Goal: Task Accomplishment & Management: Complete application form

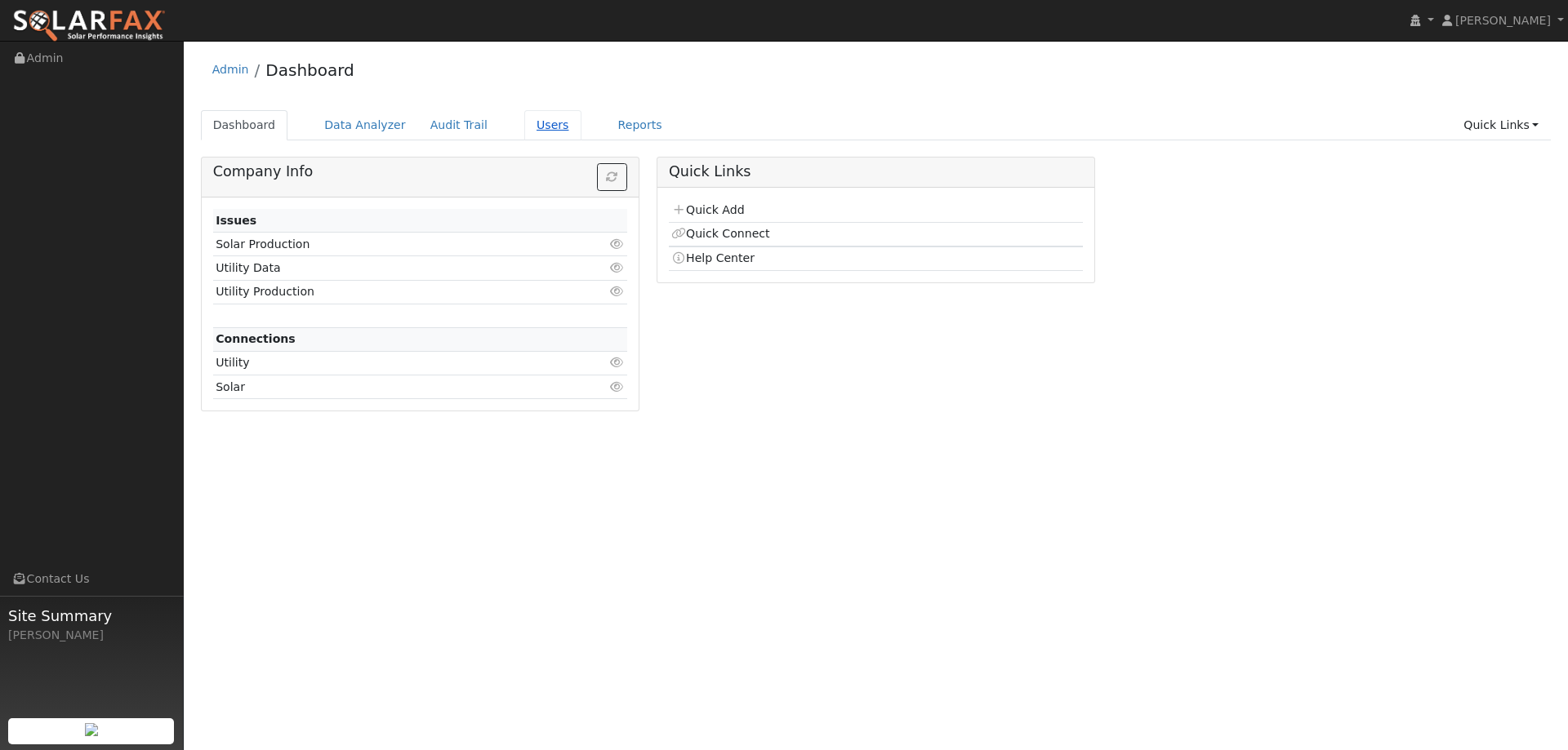
click at [535, 128] on link "Users" at bounding box center [553, 125] width 57 height 30
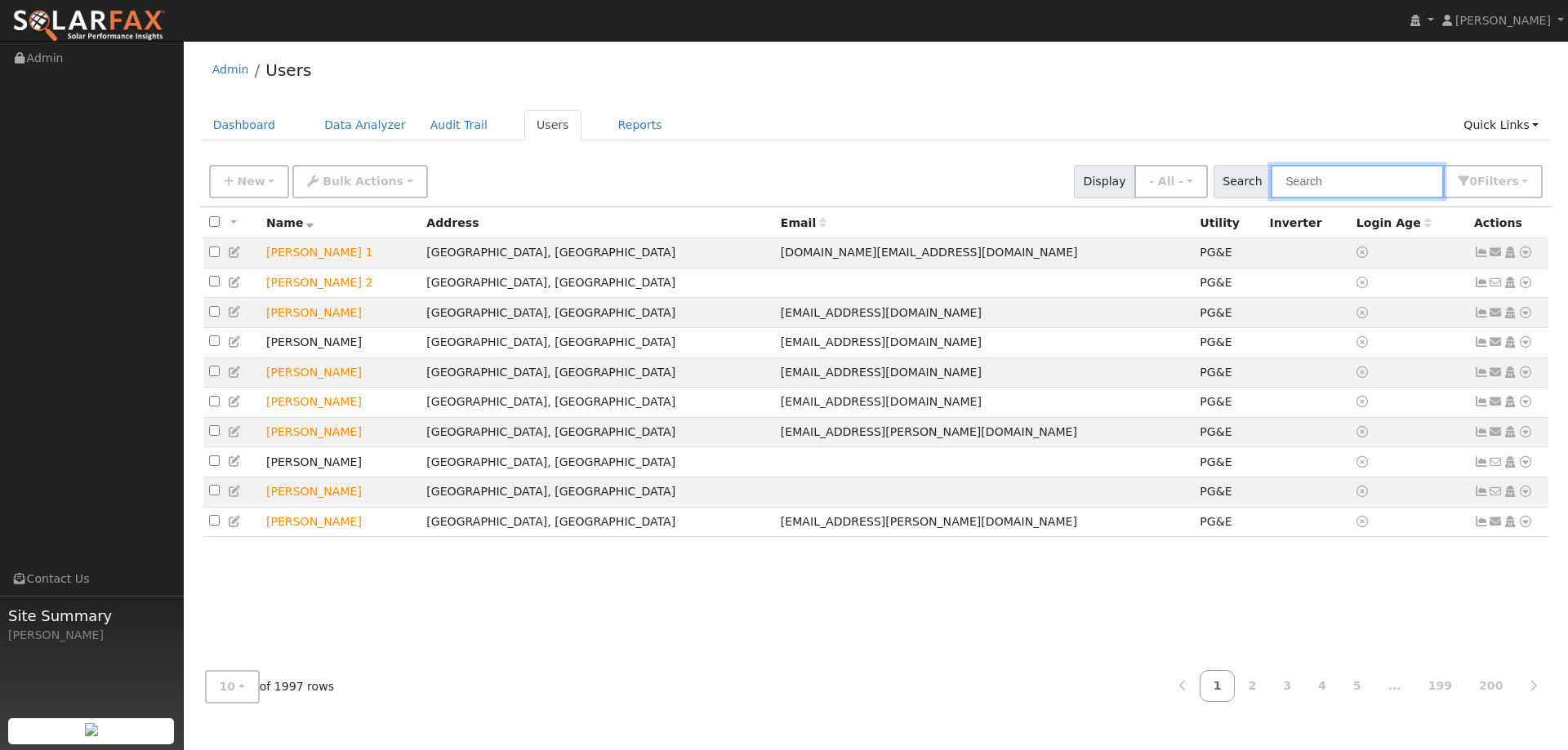
click at [1344, 183] on input "text" at bounding box center [1357, 181] width 173 height 34
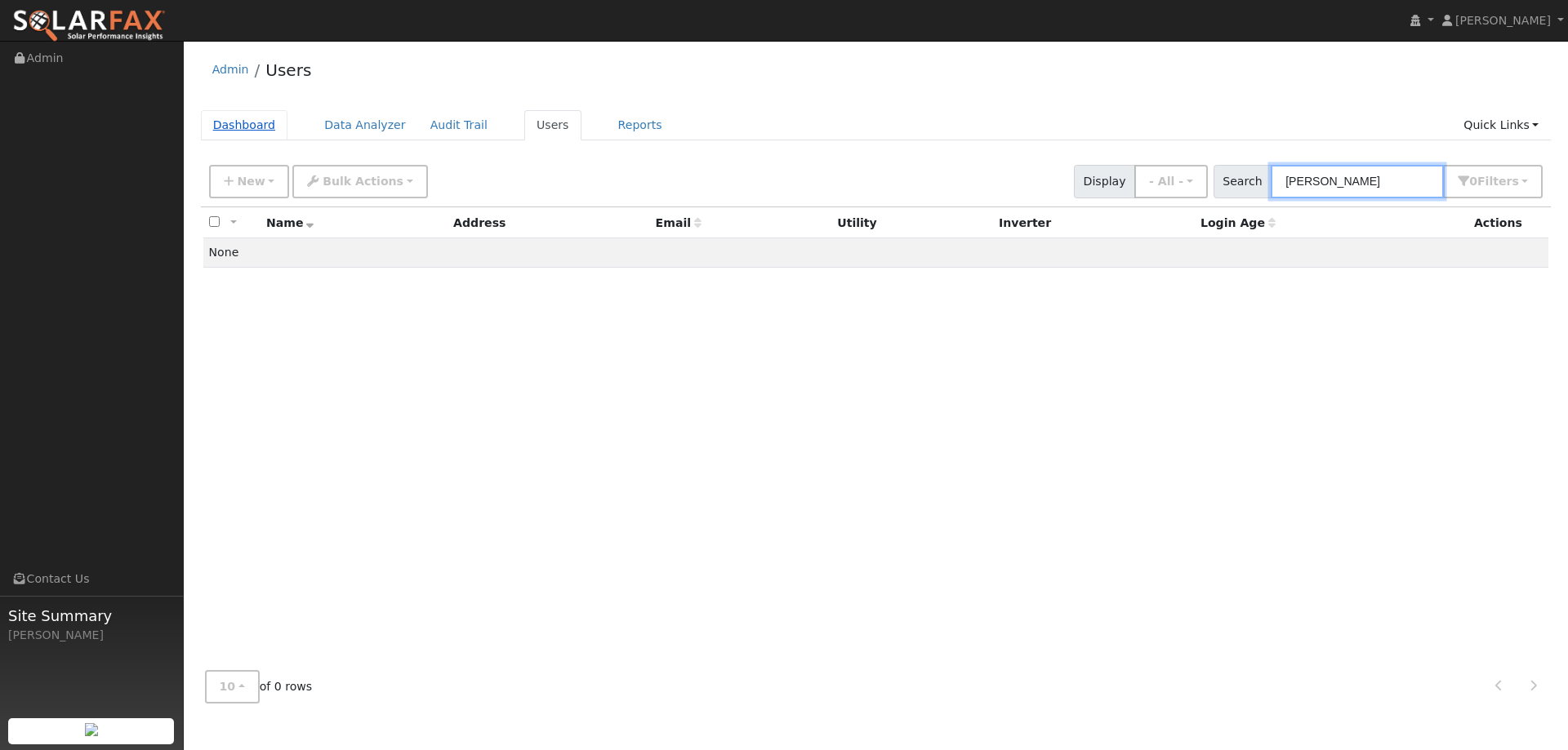
type input "Dustin Mari"
click at [248, 129] on link "Dashboard" at bounding box center [244, 125] width 88 height 30
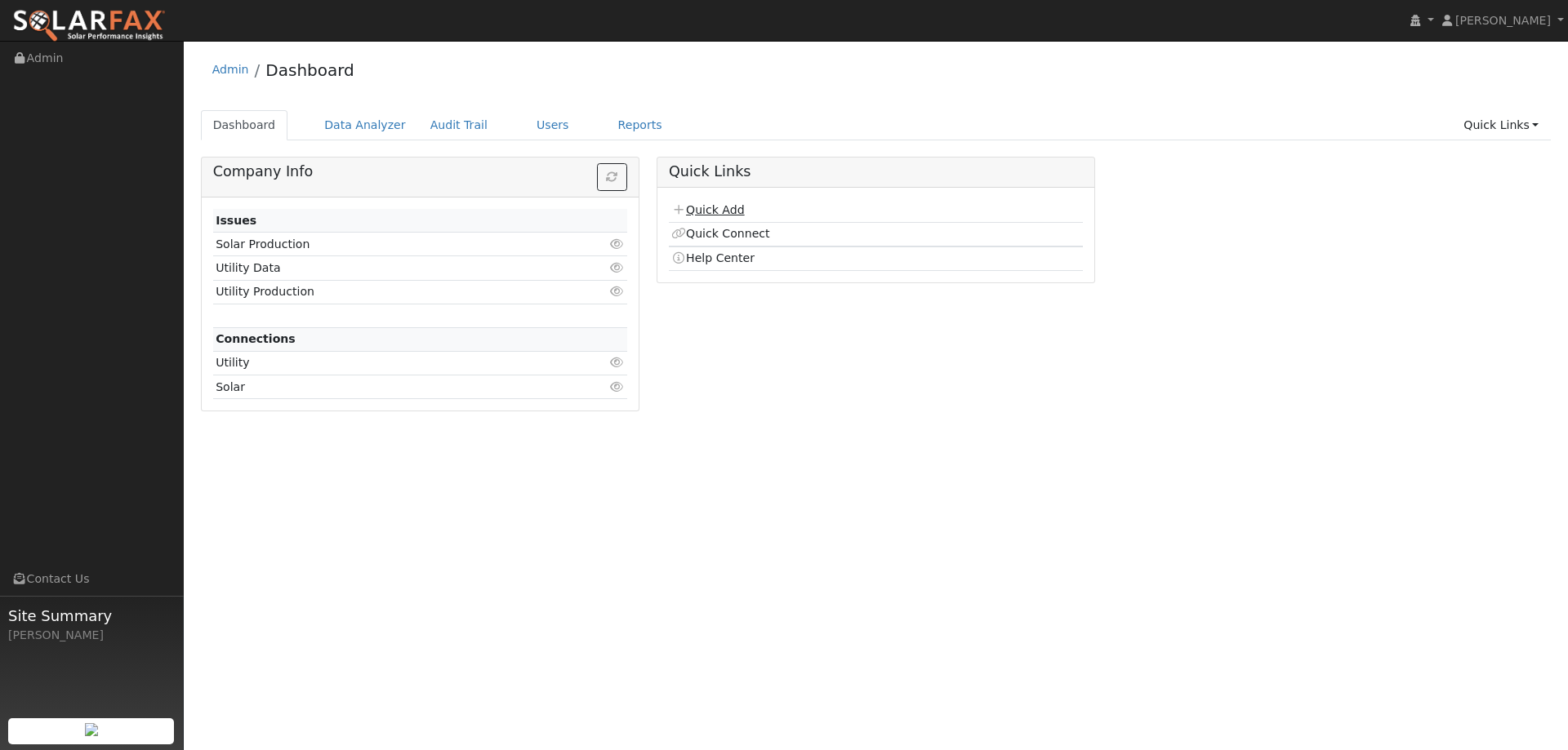
click at [723, 206] on link "Quick Add" at bounding box center [707, 210] width 73 height 13
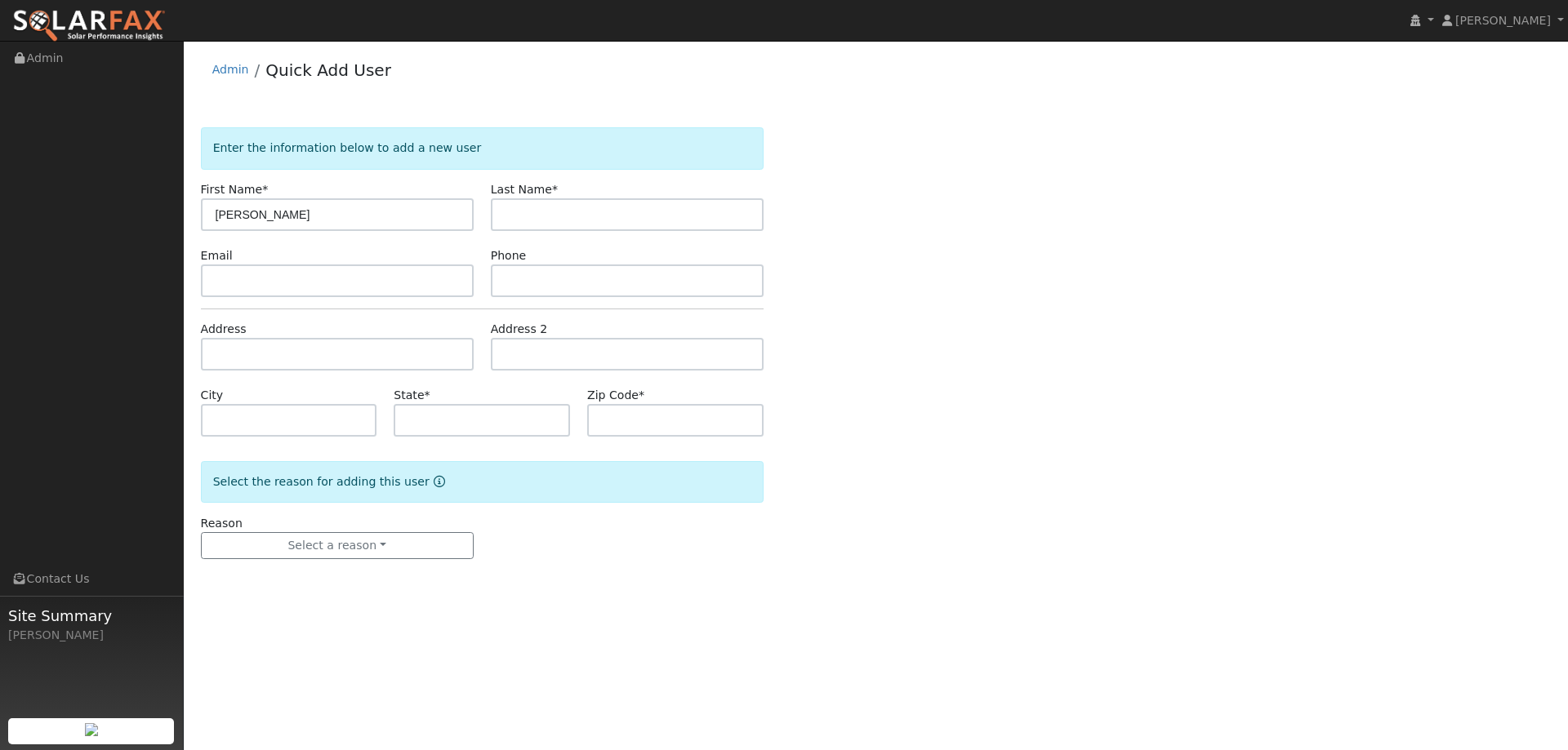
type input "Dustin"
click at [510, 201] on input "text" at bounding box center [627, 215] width 273 height 33
type input "Mari"
click at [442, 286] on input "text" at bounding box center [337, 281] width 273 height 33
paste input "dustinalanmari@yahoo.com"
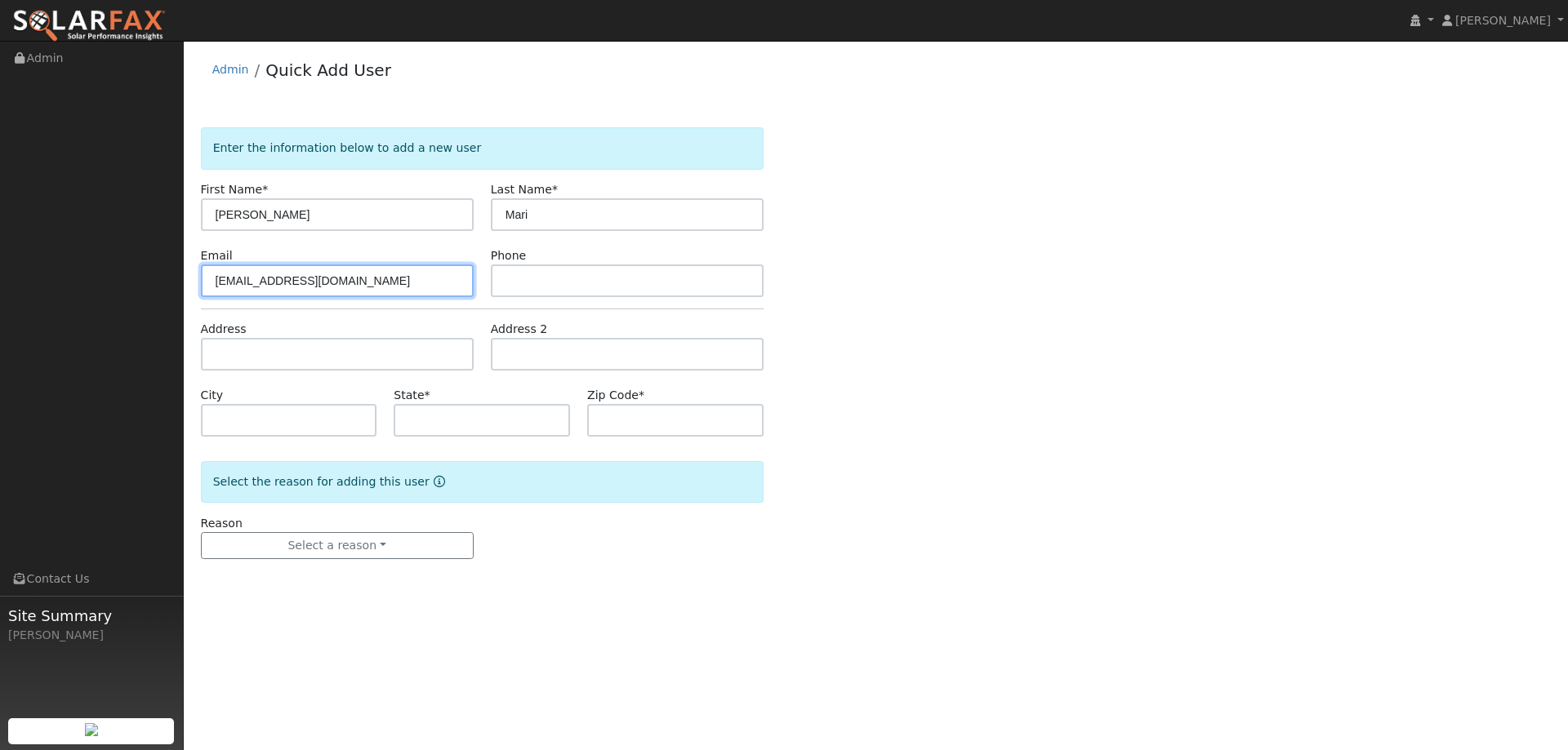
type input "dustinalanmari@yahoo.com"
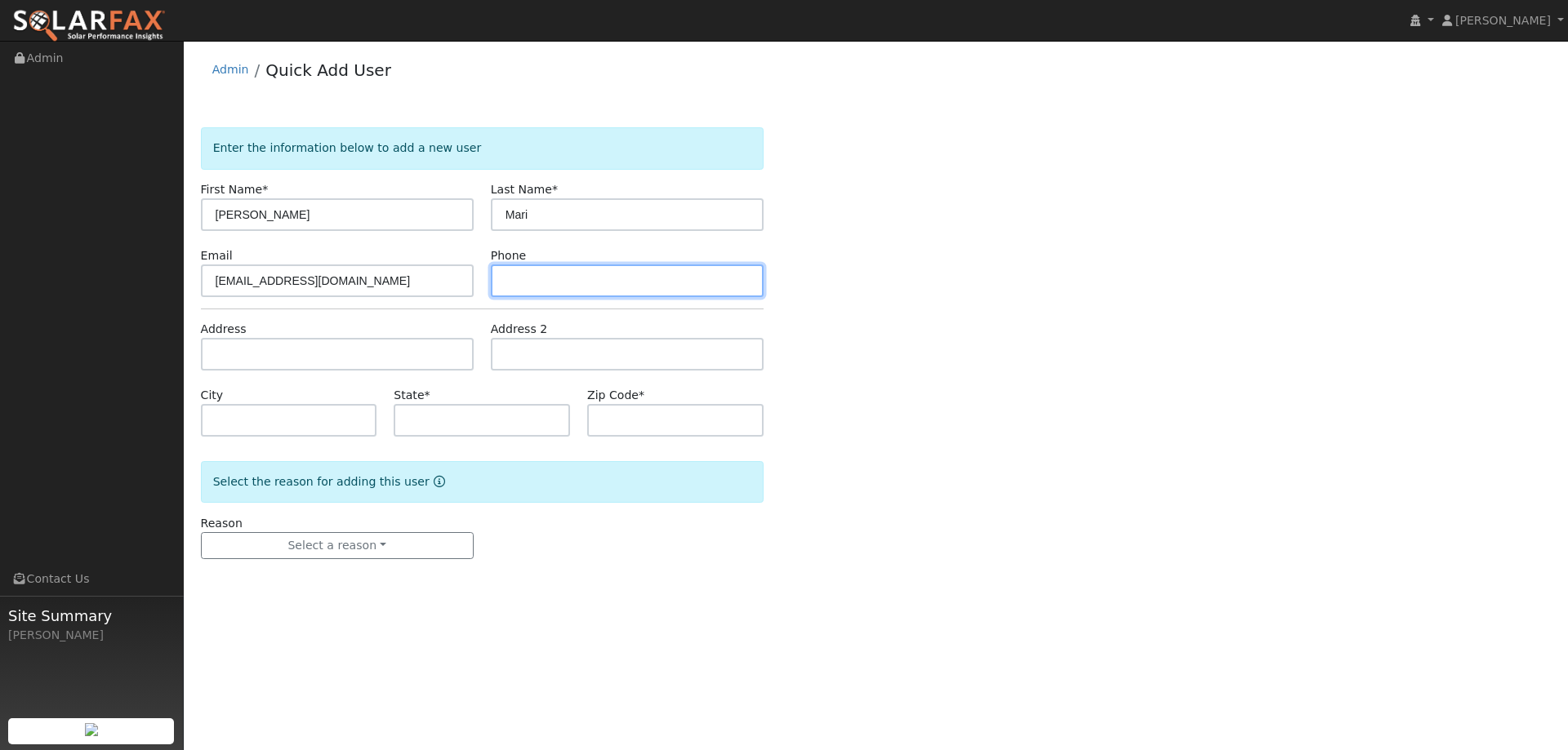
paste input "7078349389"
type input "7078349389"
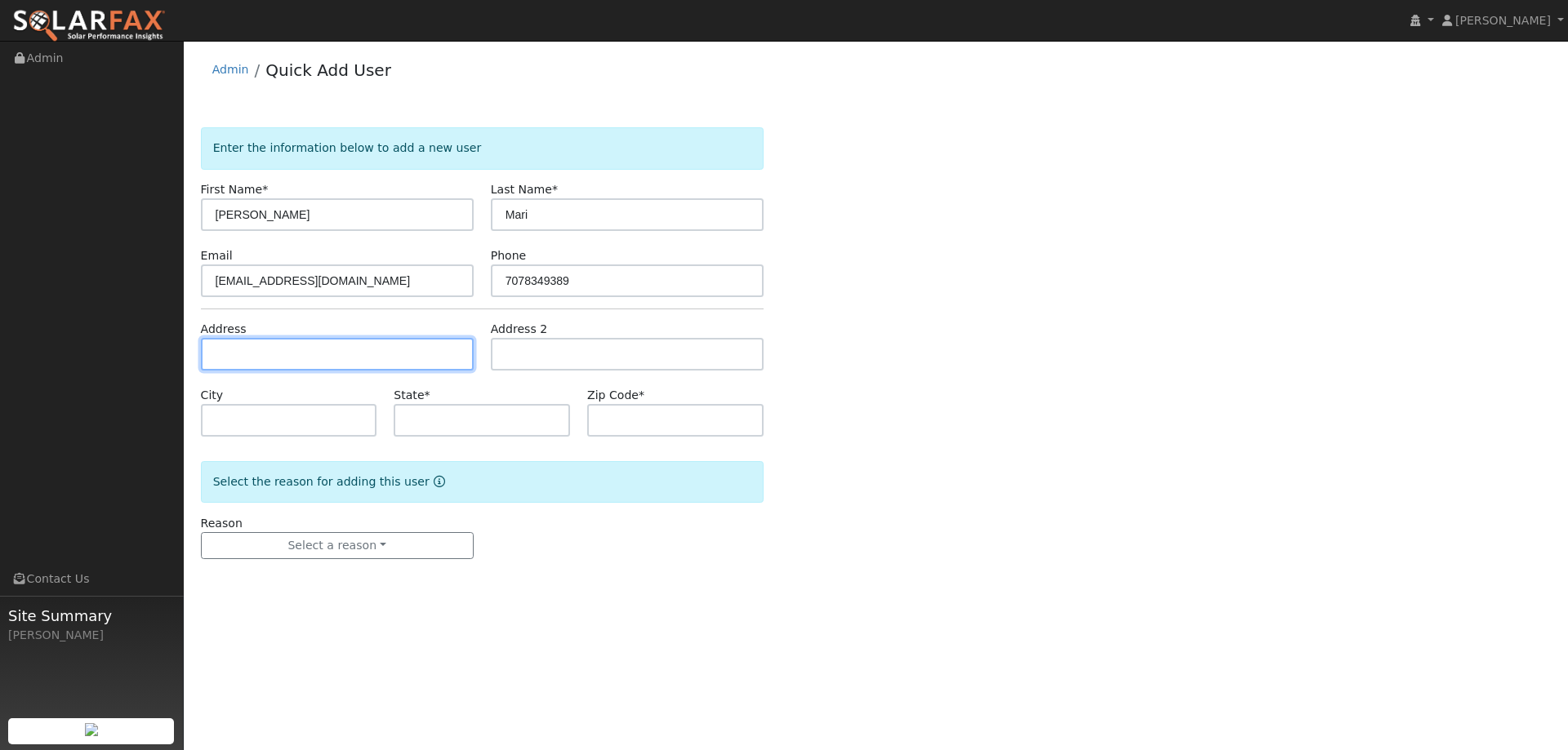
paste input "t2519 Knollwood Dr"
click at [230, 351] on input "t2519 Knollwood Dr" at bounding box center [337, 355] width 273 height 33
type input "[STREET_ADDRESS]"
type input "[GEOGRAPHIC_DATA]"
type input "CA"
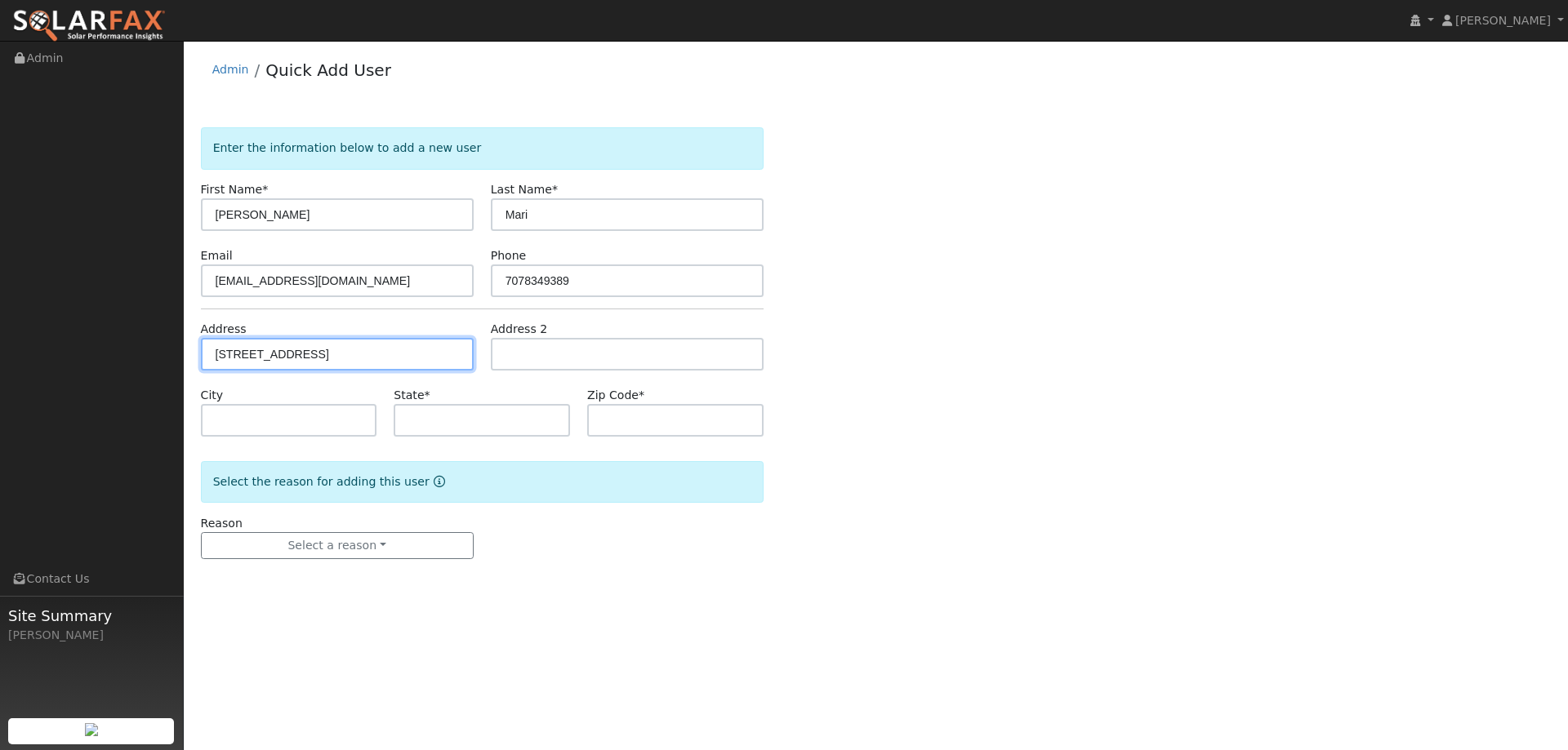
type input "95682"
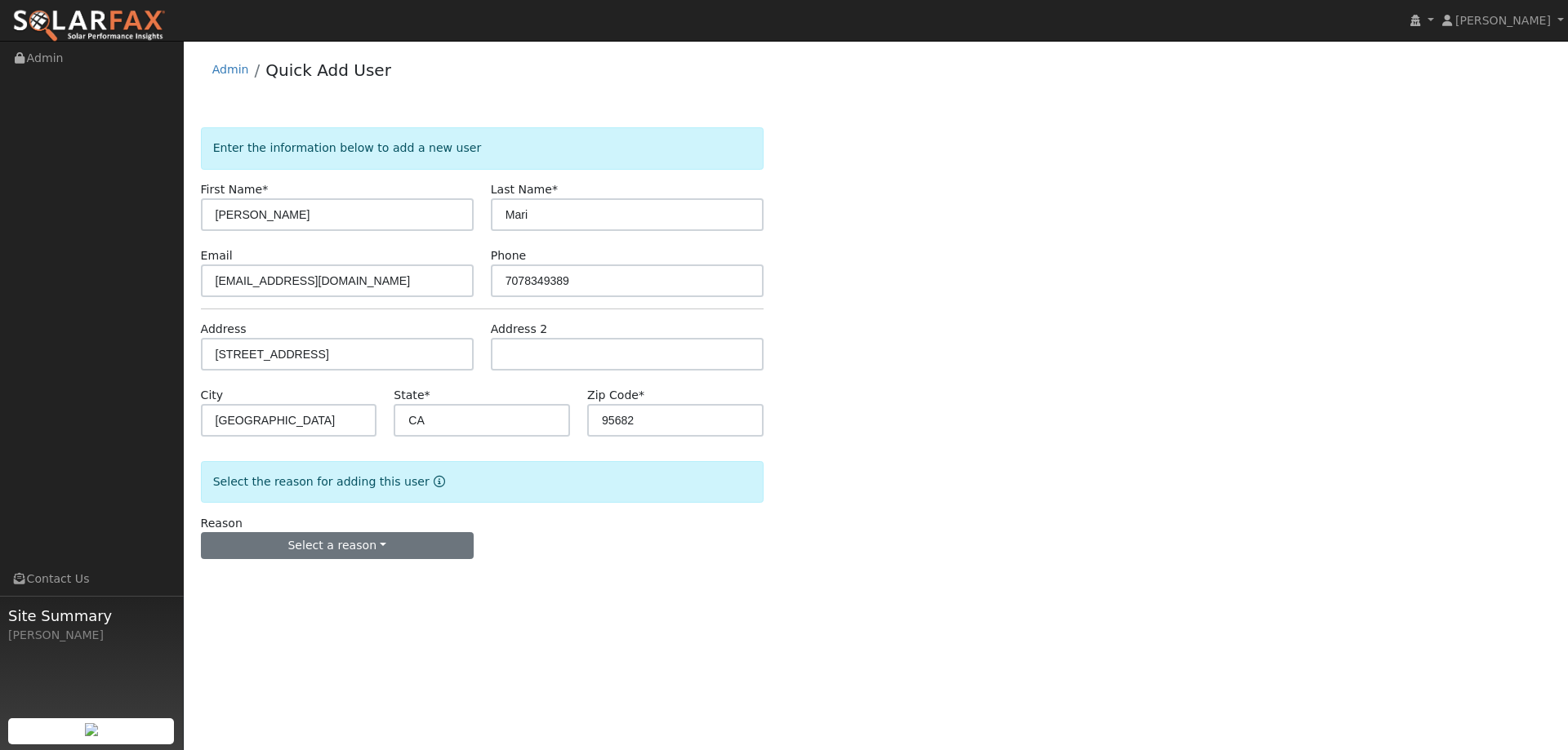
click at [344, 558] on form "Enter the information below to add a new user First Name * Dustin Last Name * M…" at bounding box center [482, 359] width 563 height 464
click at [344, 558] on button "Select a reason" at bounding box center [337, 546] width 273 height 28
click at [304, 579] on link "New lead" at bounding box center [292, 580] width 180 height 23
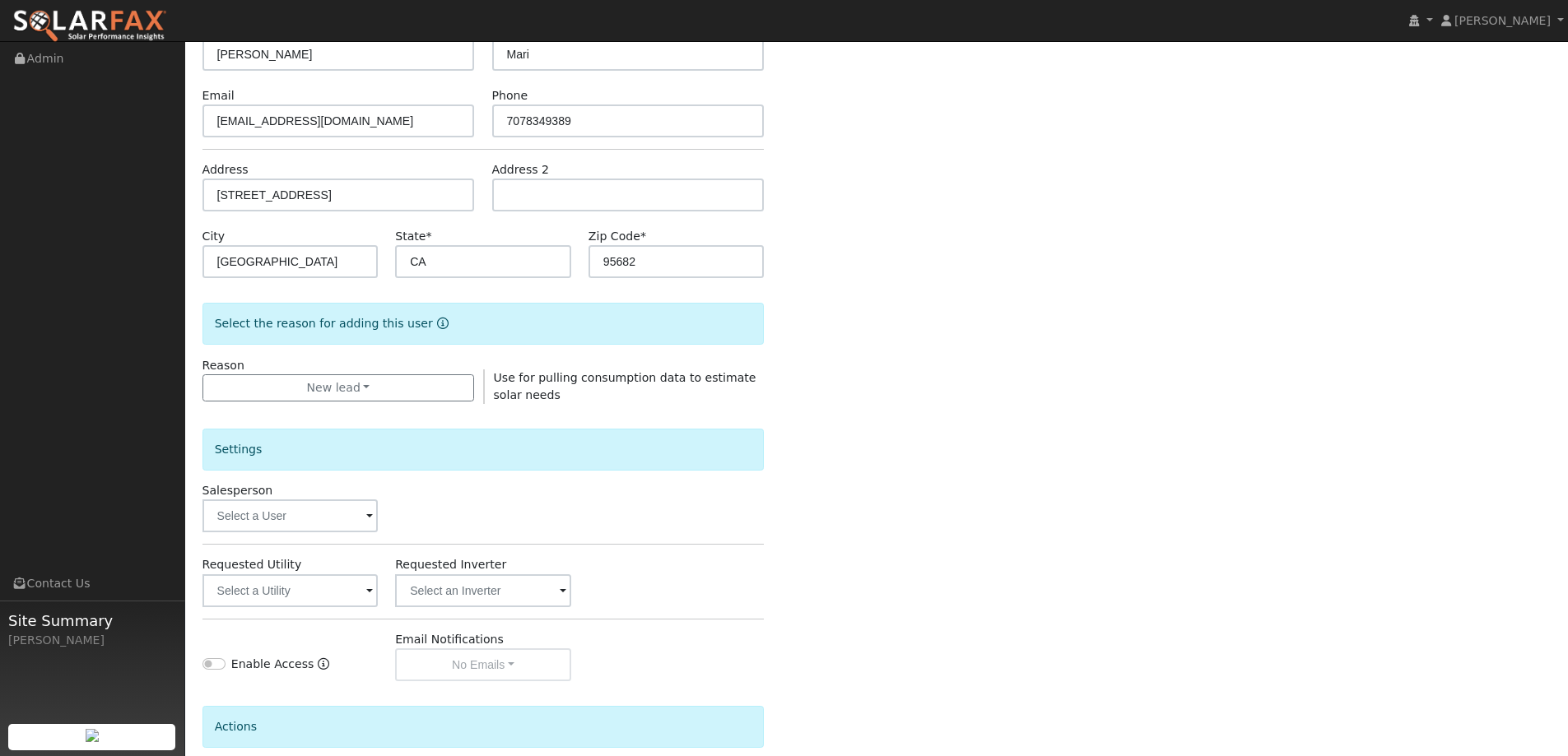
scroll to position [276, 0]
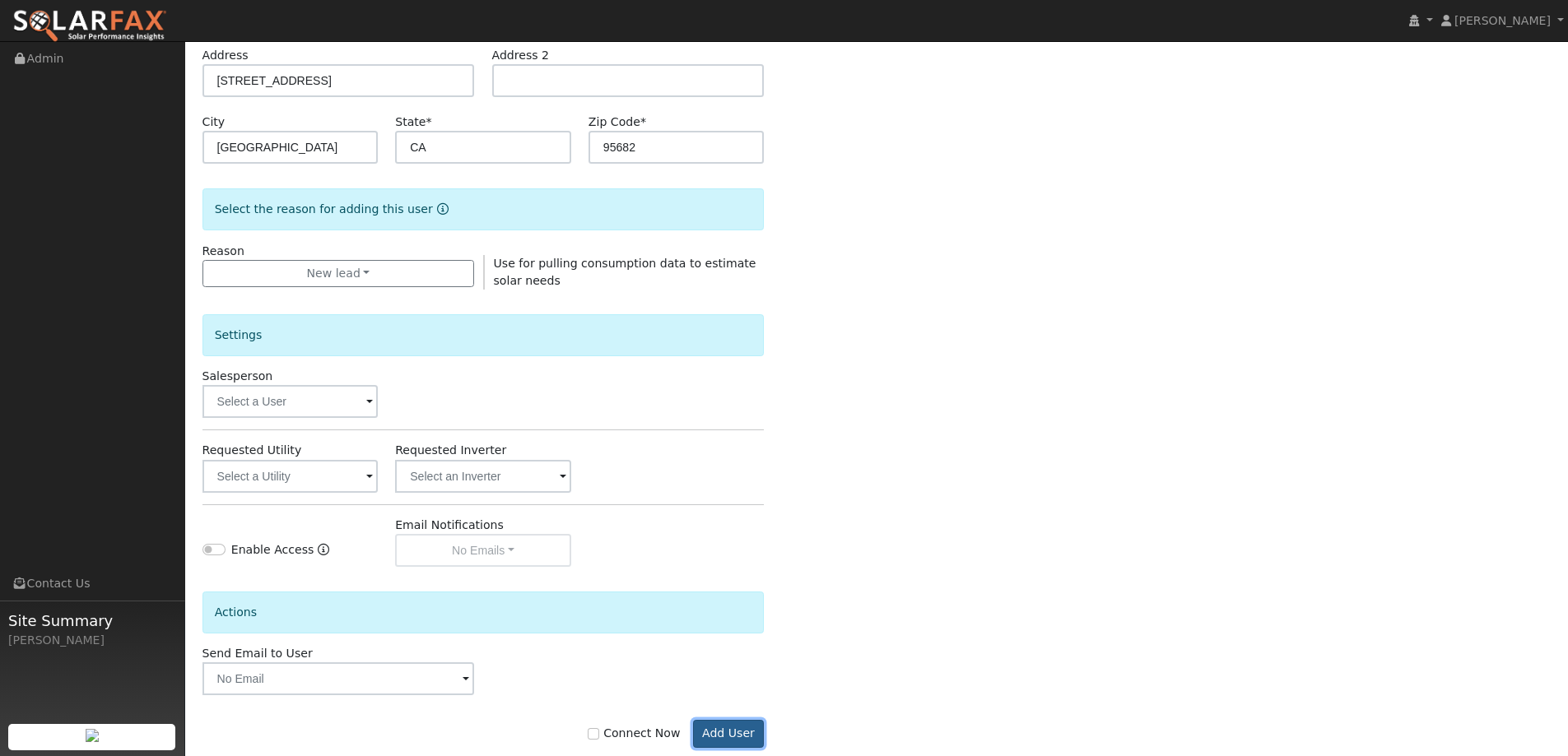
click at [734, 724] on button "Add User" at bounding box center [728, 734] width 72 height 28
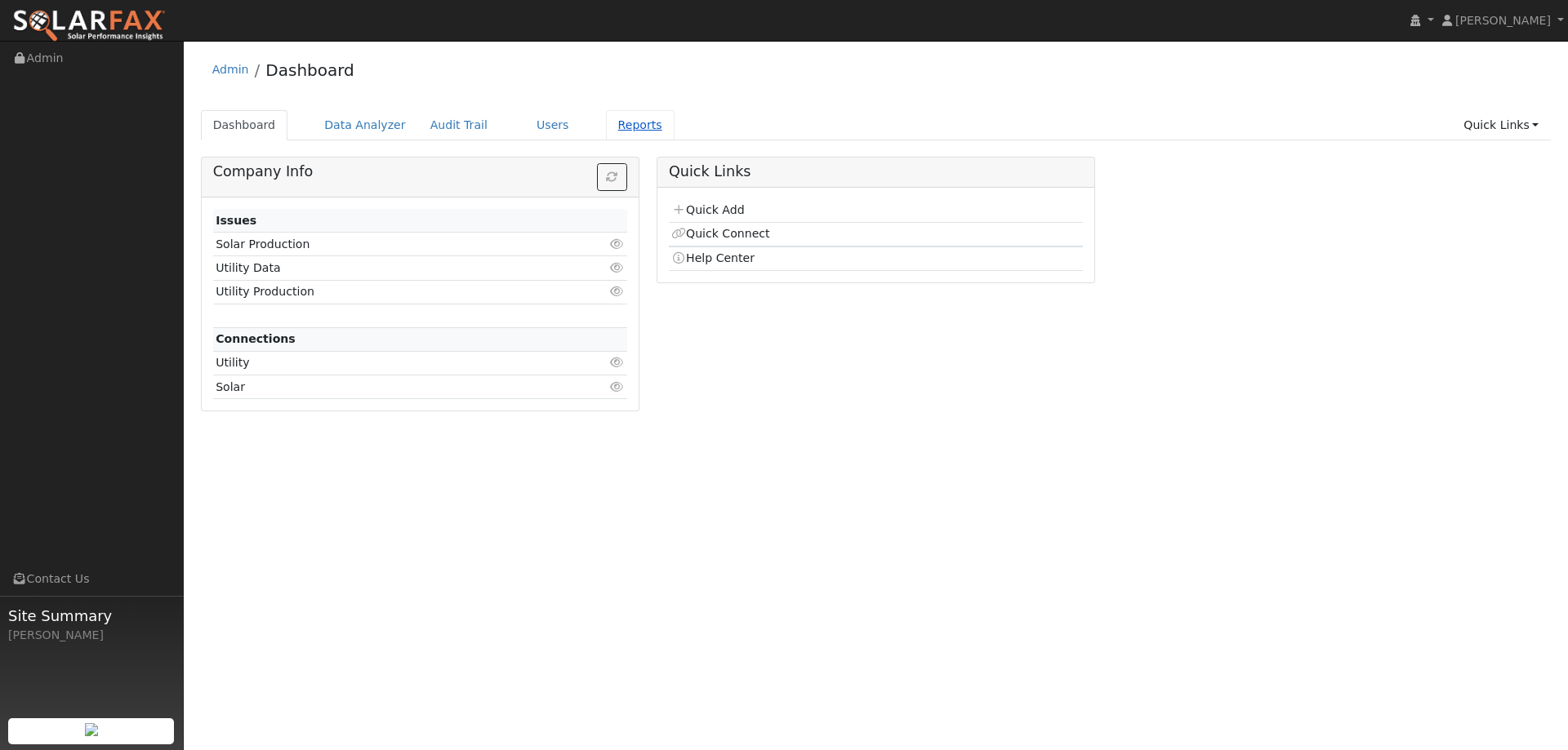
click at [610, 131] on link "Reports" at bounding box center [641, 125] width 69 height 30
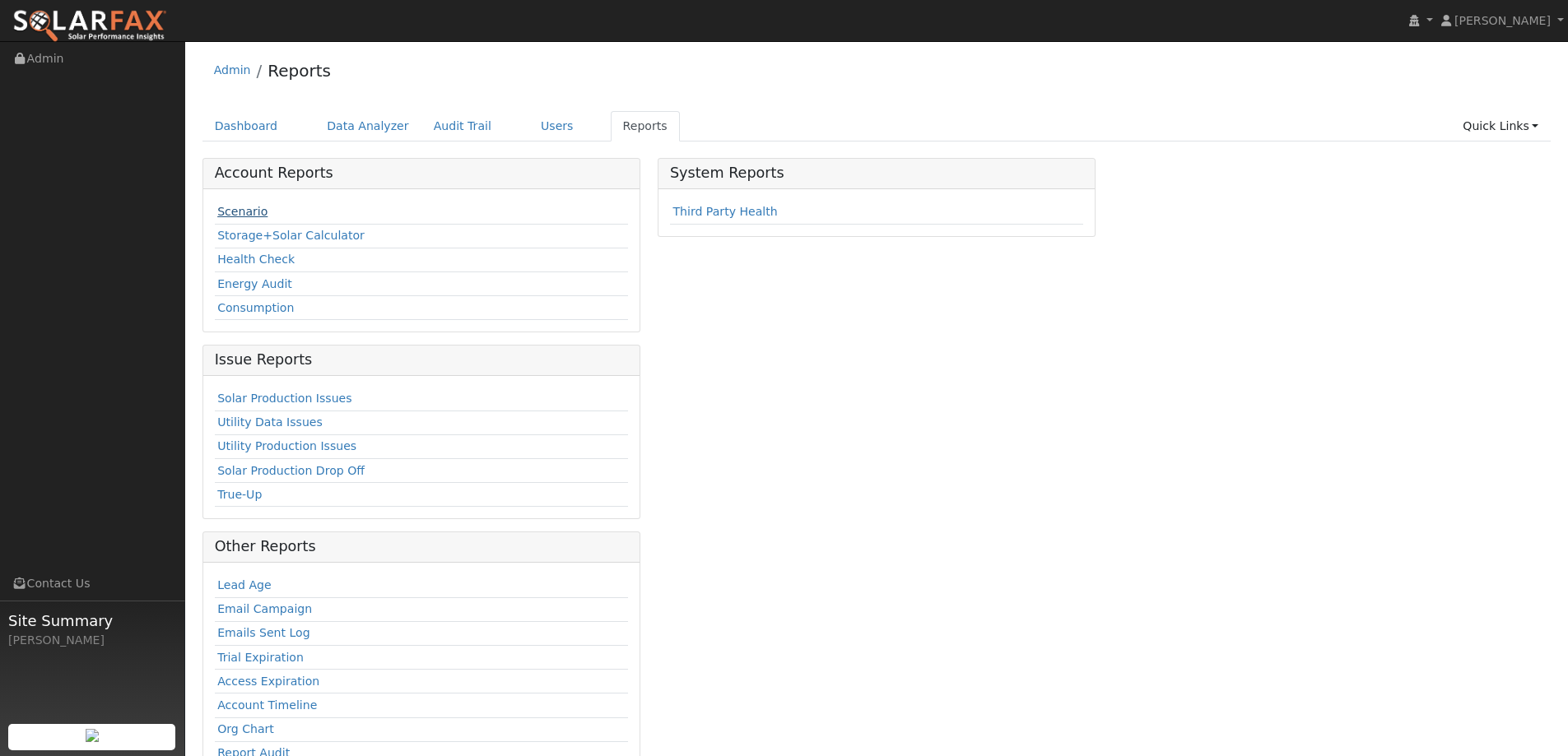
click at [226, 210] on link "Scenario" at bounding box center [242, 211] width 50 height 13
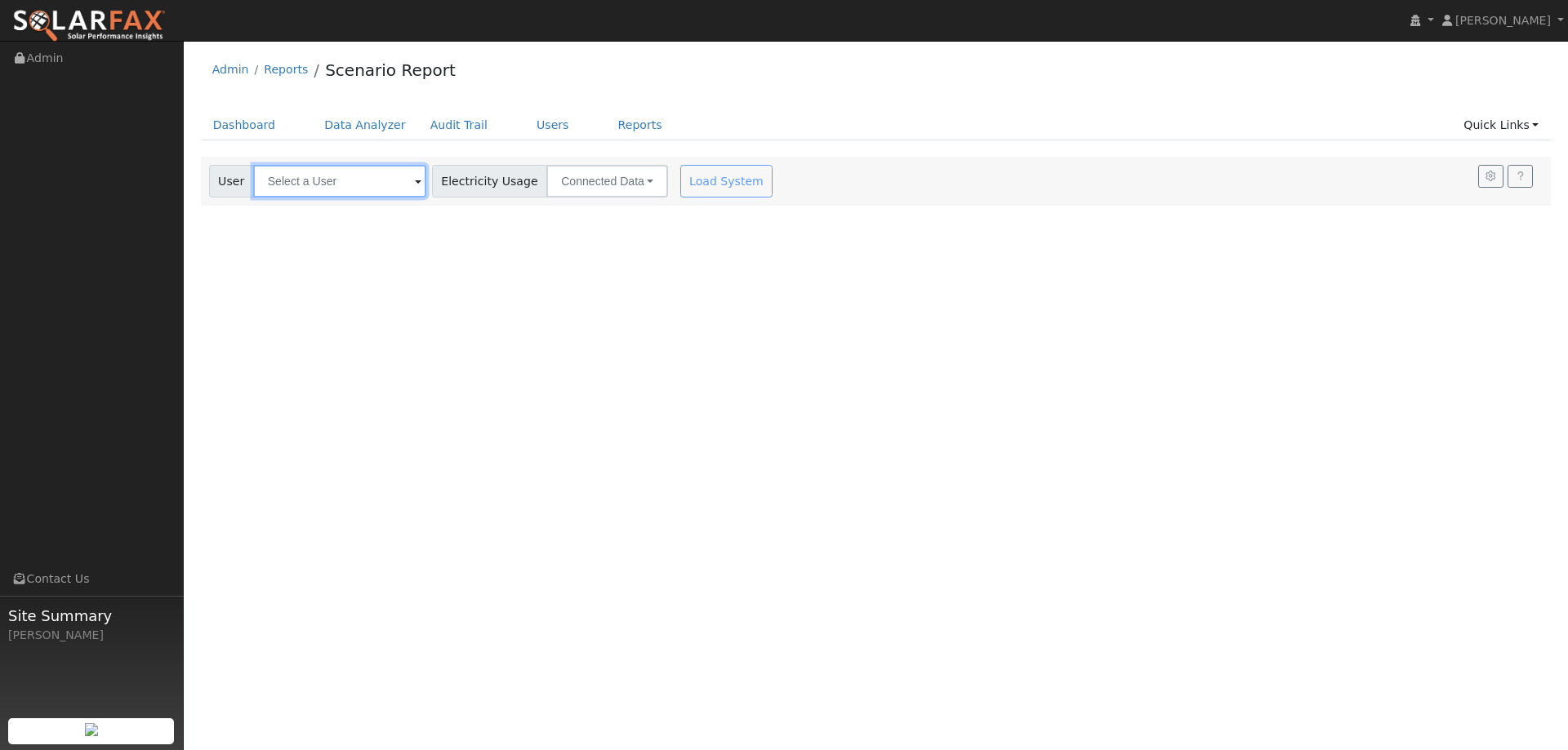
click at [290, 175] on div "Settings My Defaults Temporary My Defaults Company Defaults System Defaults Off…" at bounding box center [876, 181] width 1351 height 49
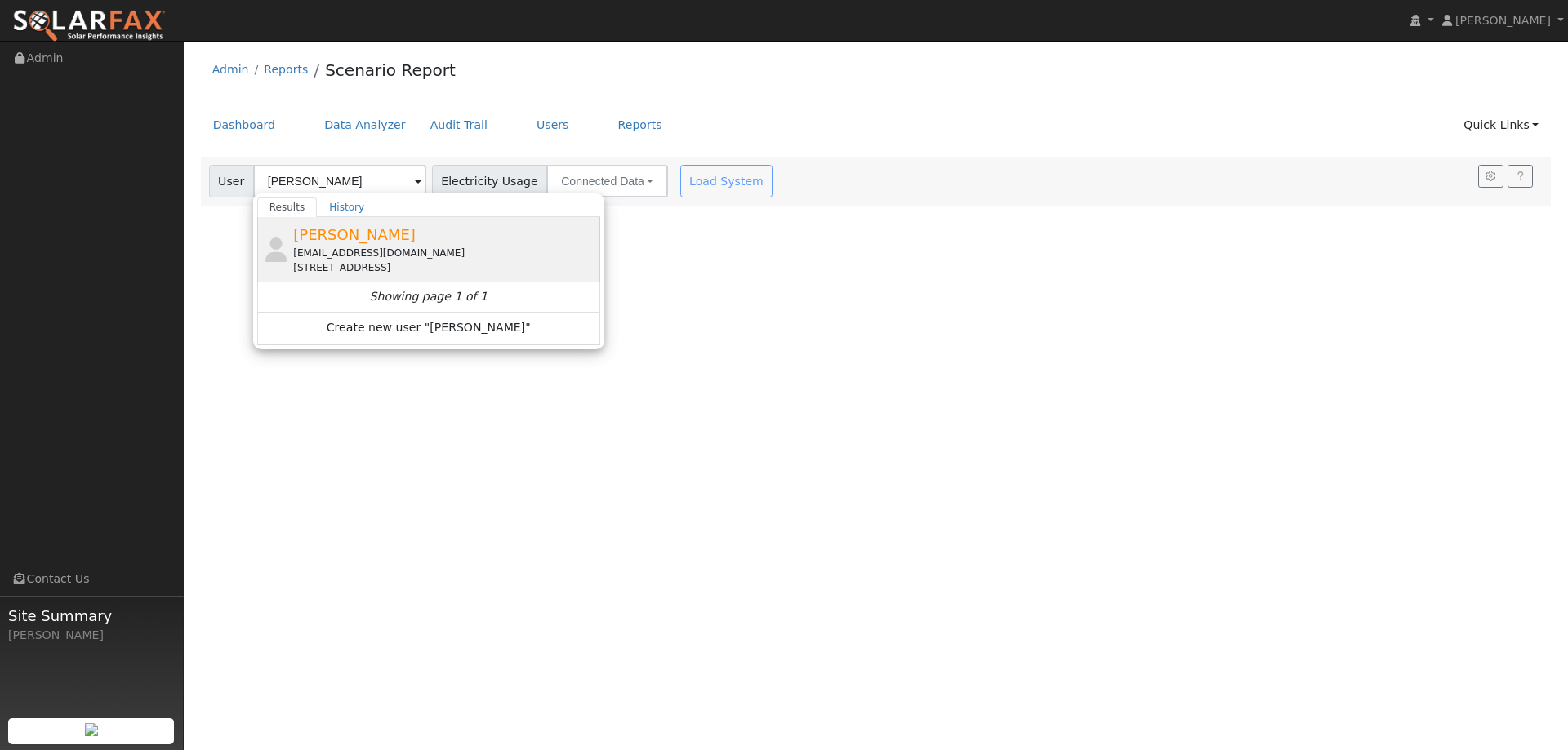
click at [350, 222] on div "[PERSON_NAME] [PERSON_NAME][EMAIL_ADDRESS][DOMAIN_NAME] [STREET_ADDRESS]" at bounding box center [428, 250] width 343 height 66
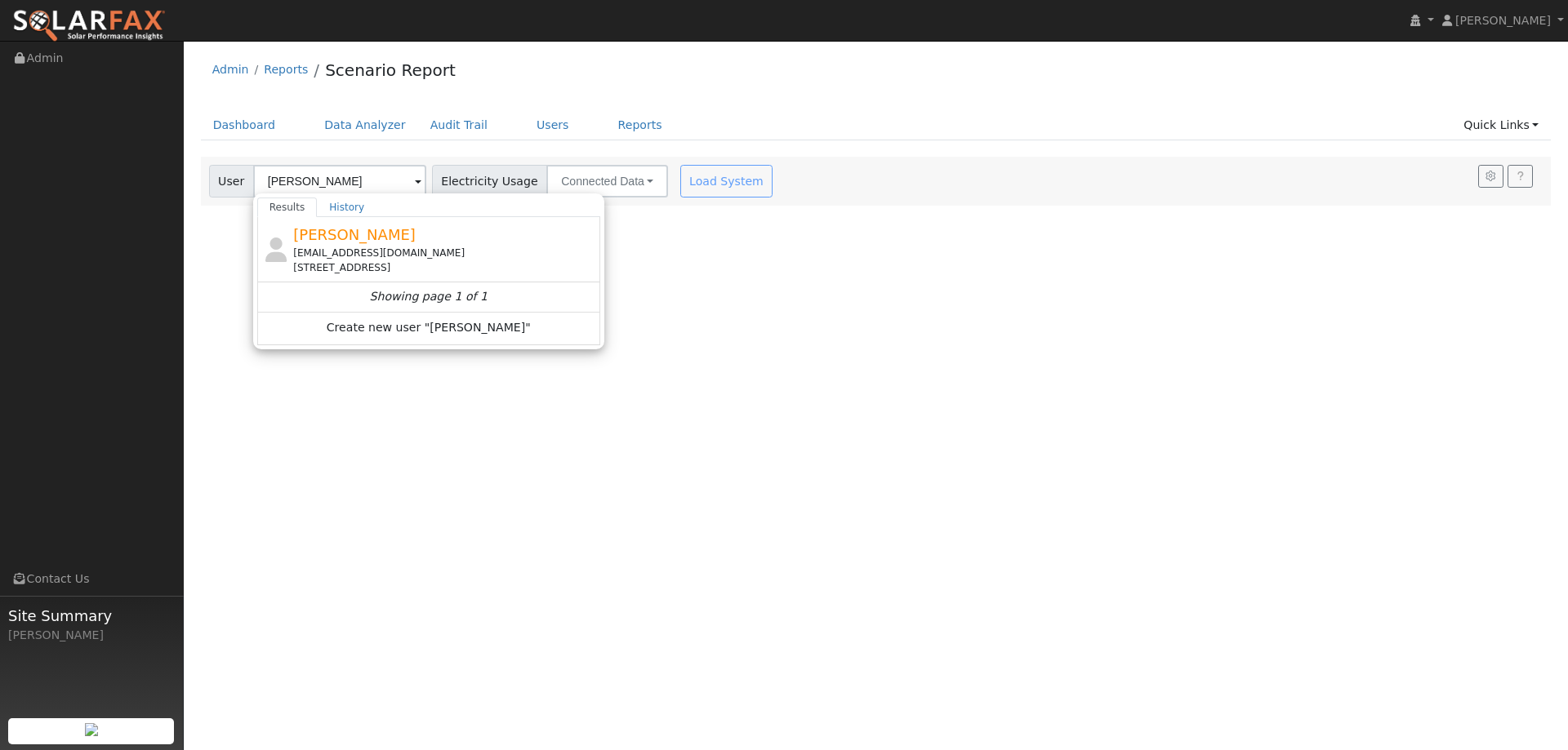
type input "[PERSON_NAME]"
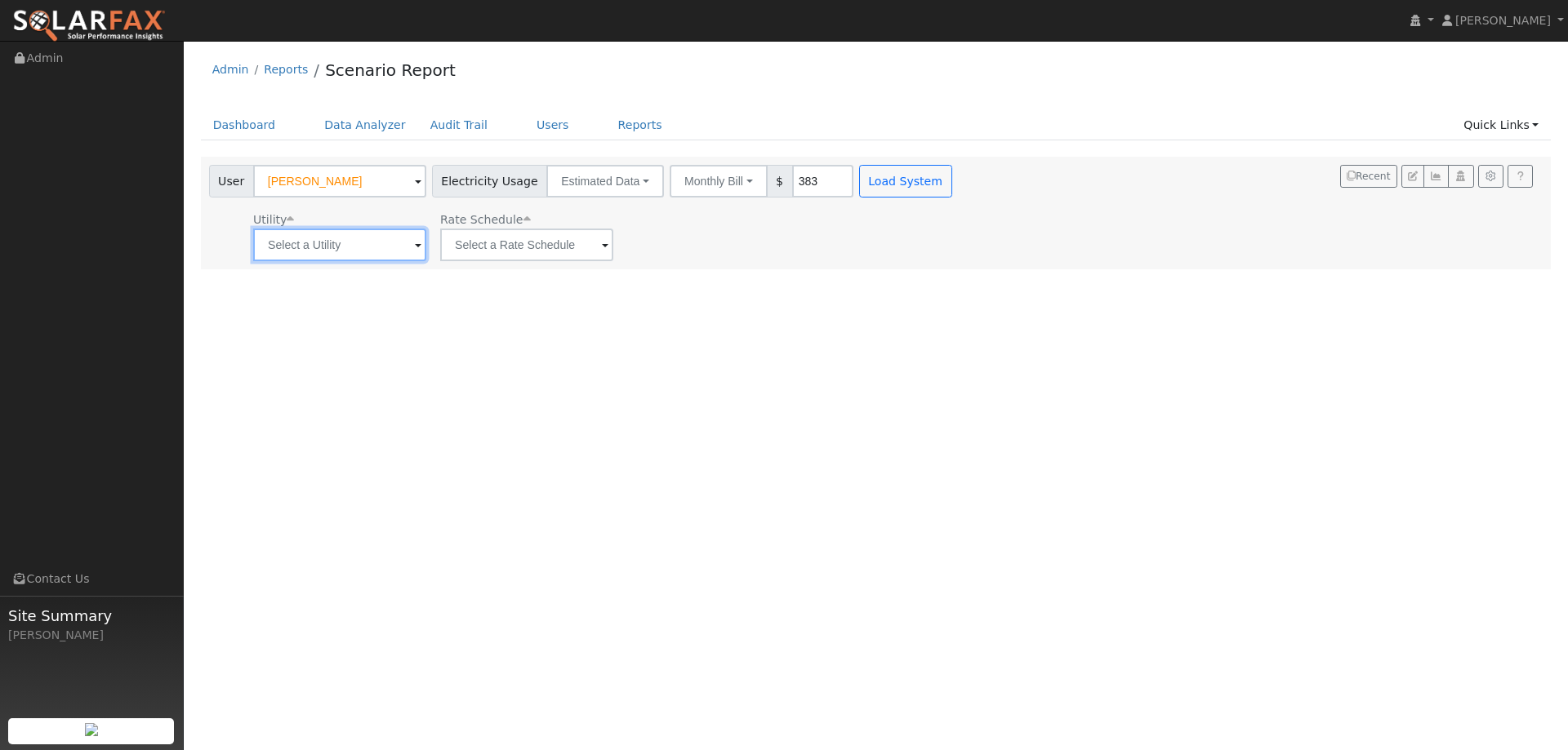
click at [340, 249] on input "text" at bounding box center [339, 245] width 173 height 33
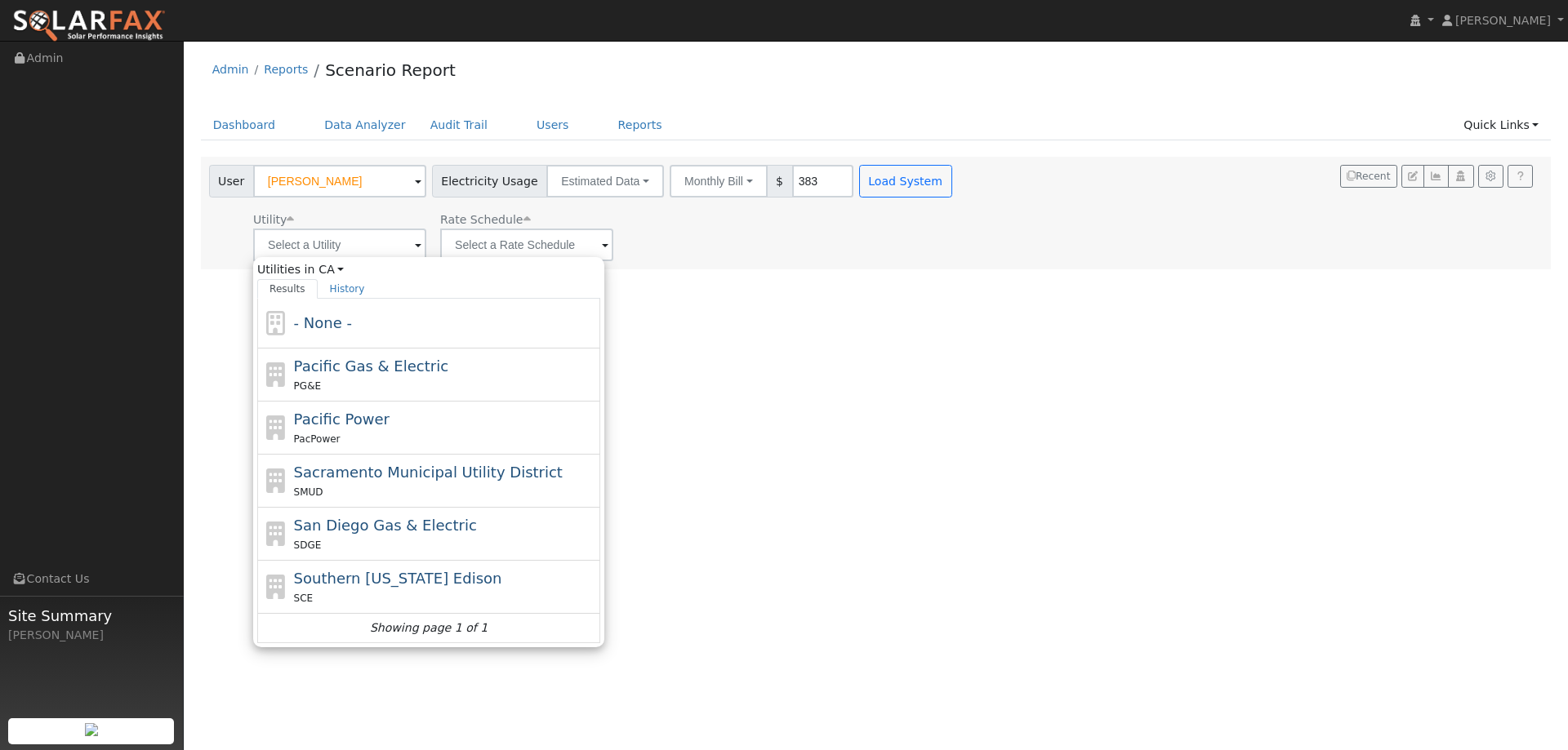
click at [379, 382] on div "PG&E" at bounding box center [446, 386] width 303 height 17
type input "Pacific Gas & Electric"
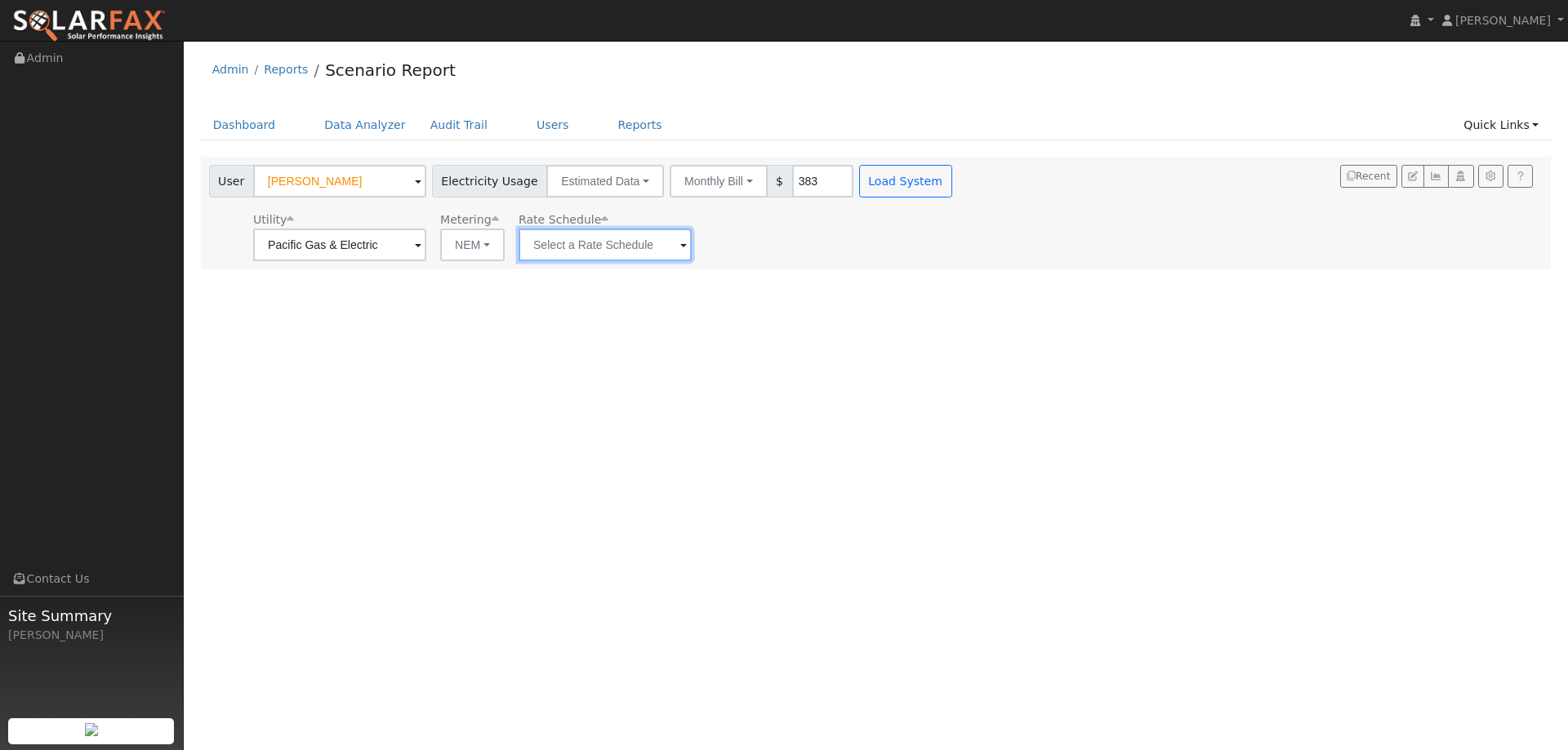
click at [644, 234] on input "text" at bounding box center [605, 245] width 173 height 33
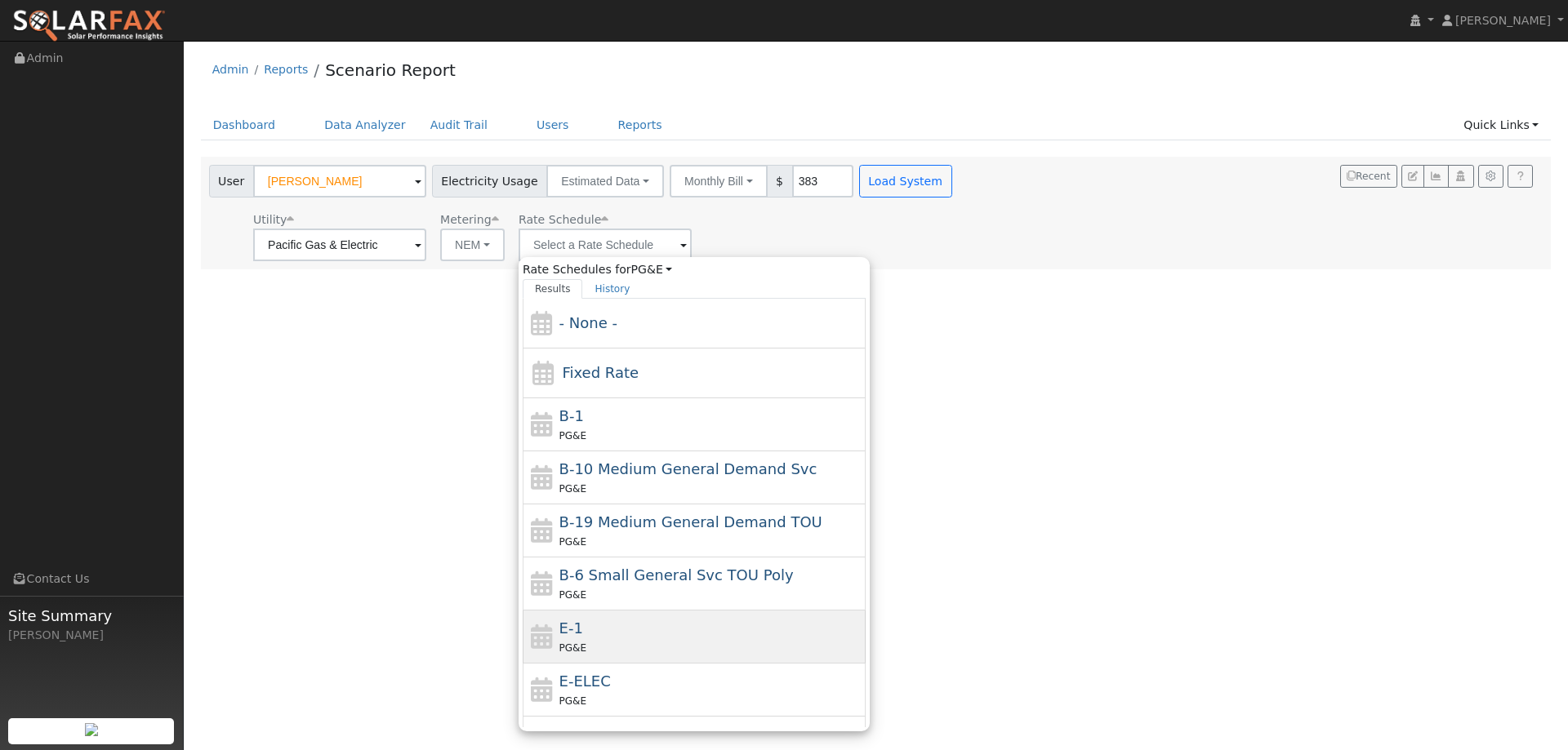
click at [662, 618] on div "E-1 PG&E" at bounding box center [711, 637] width 303 height 39
type input "E-1"
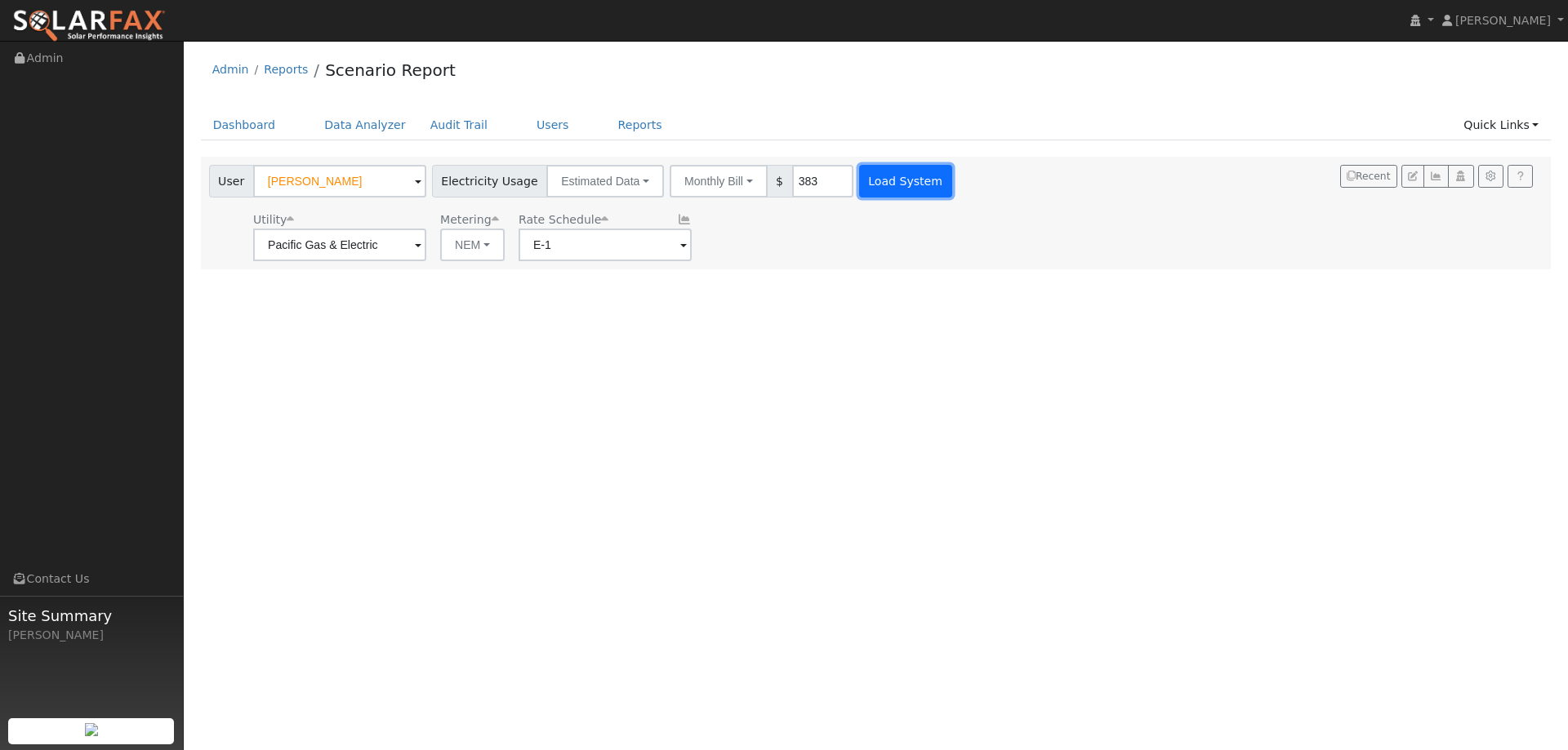
click at [859, 177] on button "Load System" at bounding box center [906, 181] width 93 height 33
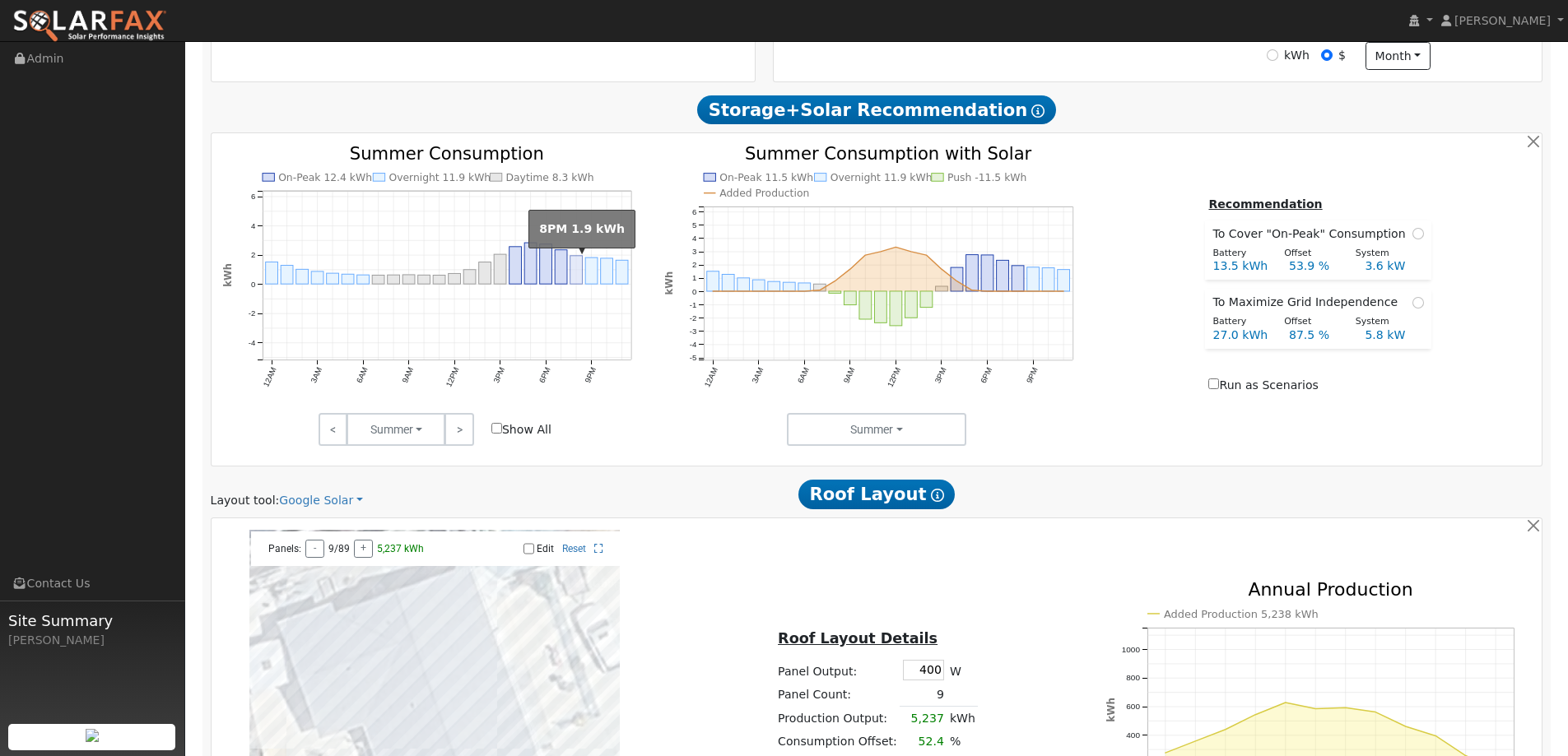
scroll to position [934, 0]
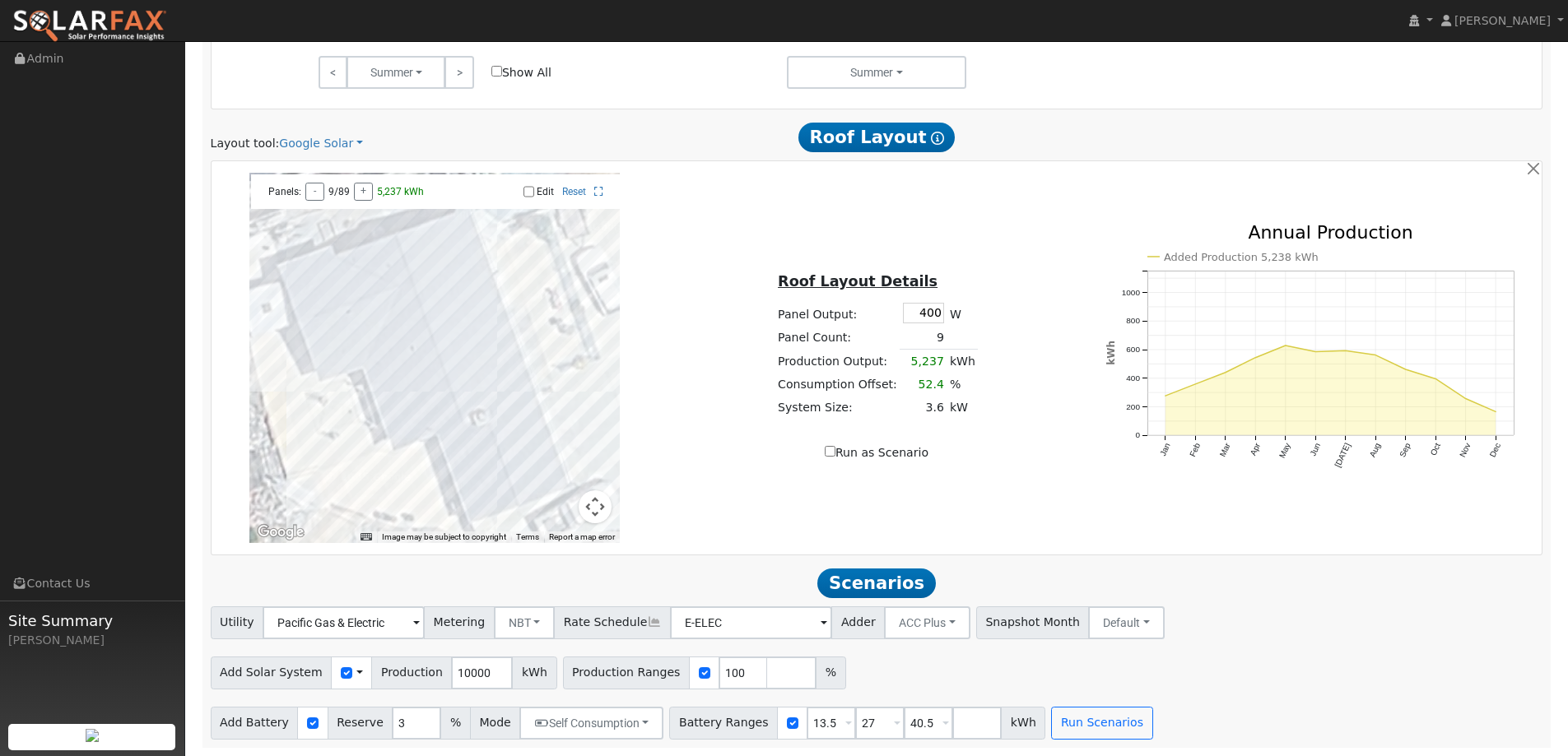
click at [326, 155] on div "Scenario Report Powered by SolarFax ® Energy Consumption Overview Show Help Thi…" at bounding box center [877, 26] width 1349 height 1441
click at [325, 151] on div "Scenario Report Powered by SolarFax ® Energy Consumption Overview Show Help Thi…" at bounding box center [877, 26] width 1349 height 1441
click at [328, 147] on link "Google Solar" at bounding box center [321, 143] width 84 height 17
click at [323, 224] on link "Aurora" at bounding box center [332, 219] width 115 height 23
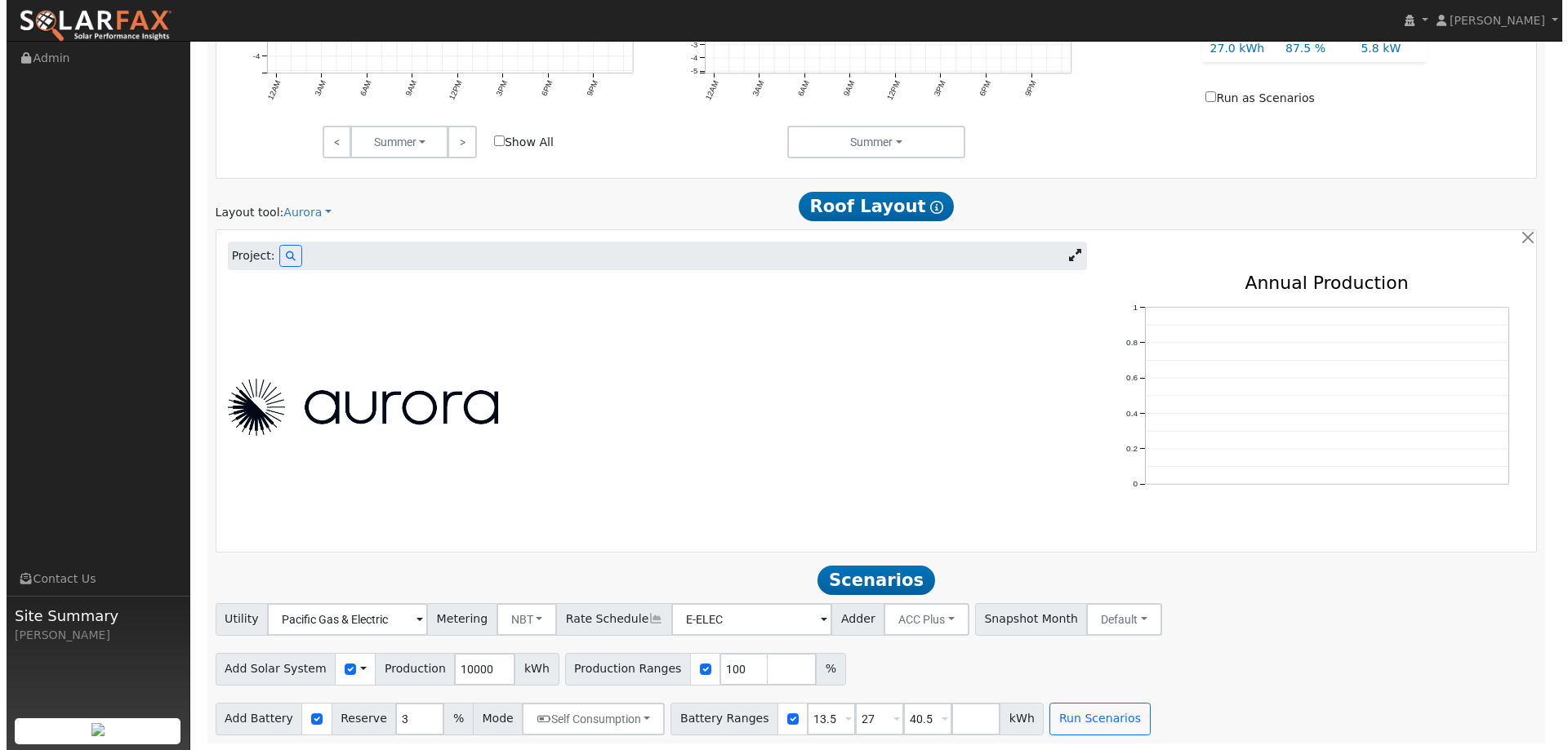
scroll to position [858, 0]
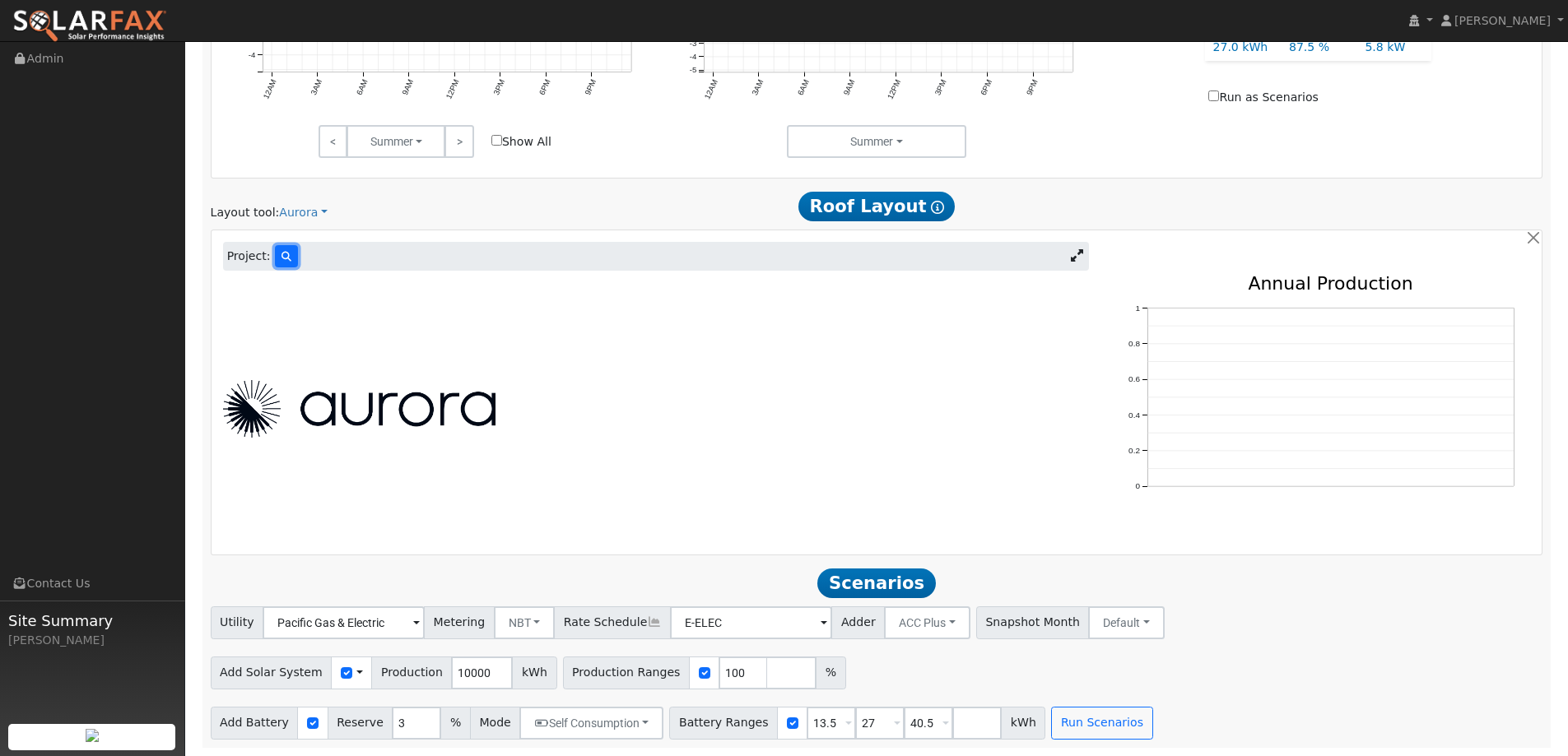
click at [282, 254] on icon at bounding box center [287, 257] width 10 height 10
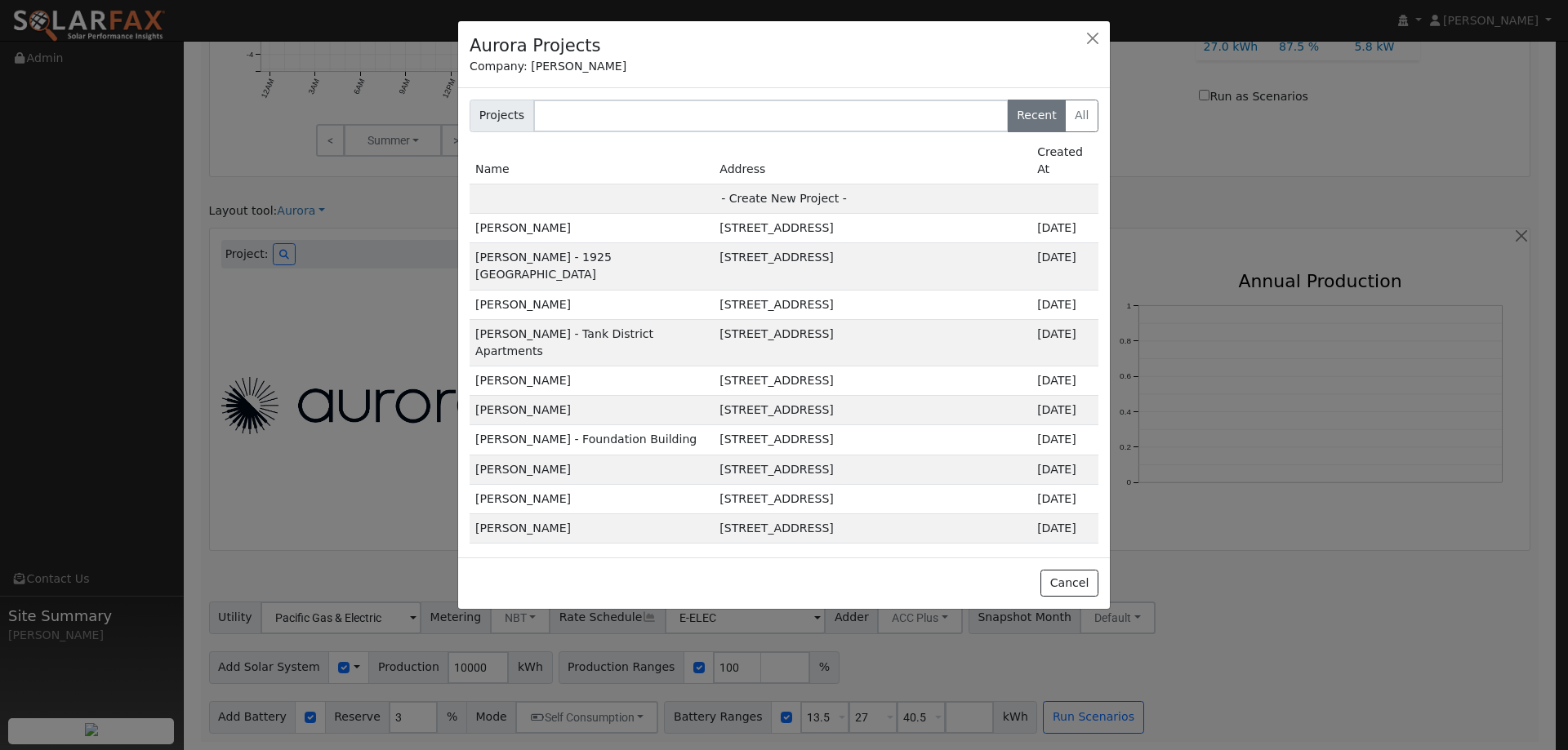
click at [800, 183] on td "- Create New Project -" at bounding box center [784, 198] width 629 height 29
type input "[PERSON_NAME]"
type input "[STREET_ADDRESS]"
type input "[GEOGRAPHIC_DATA]"
type input "CA"
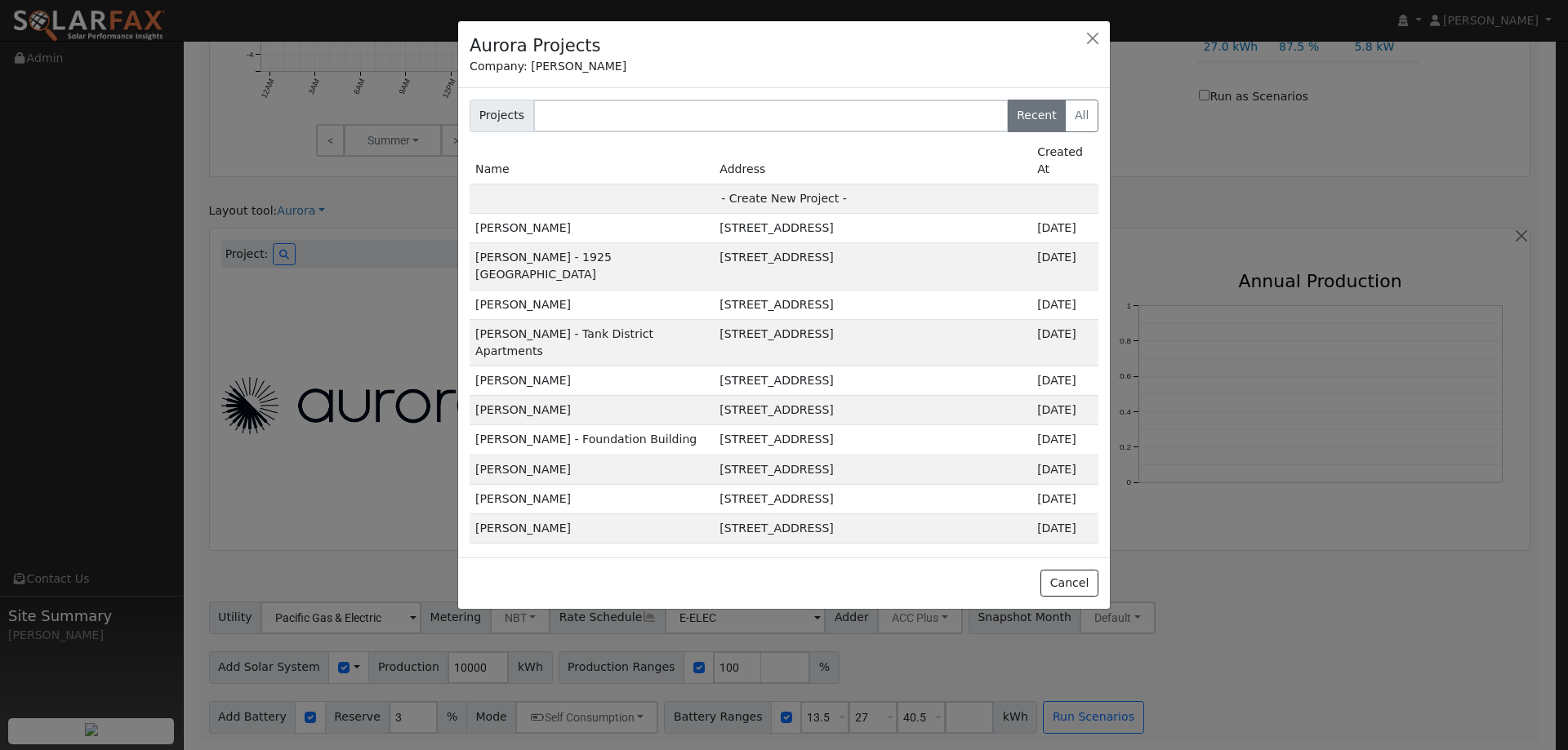
type input "95682"
type input "Design"
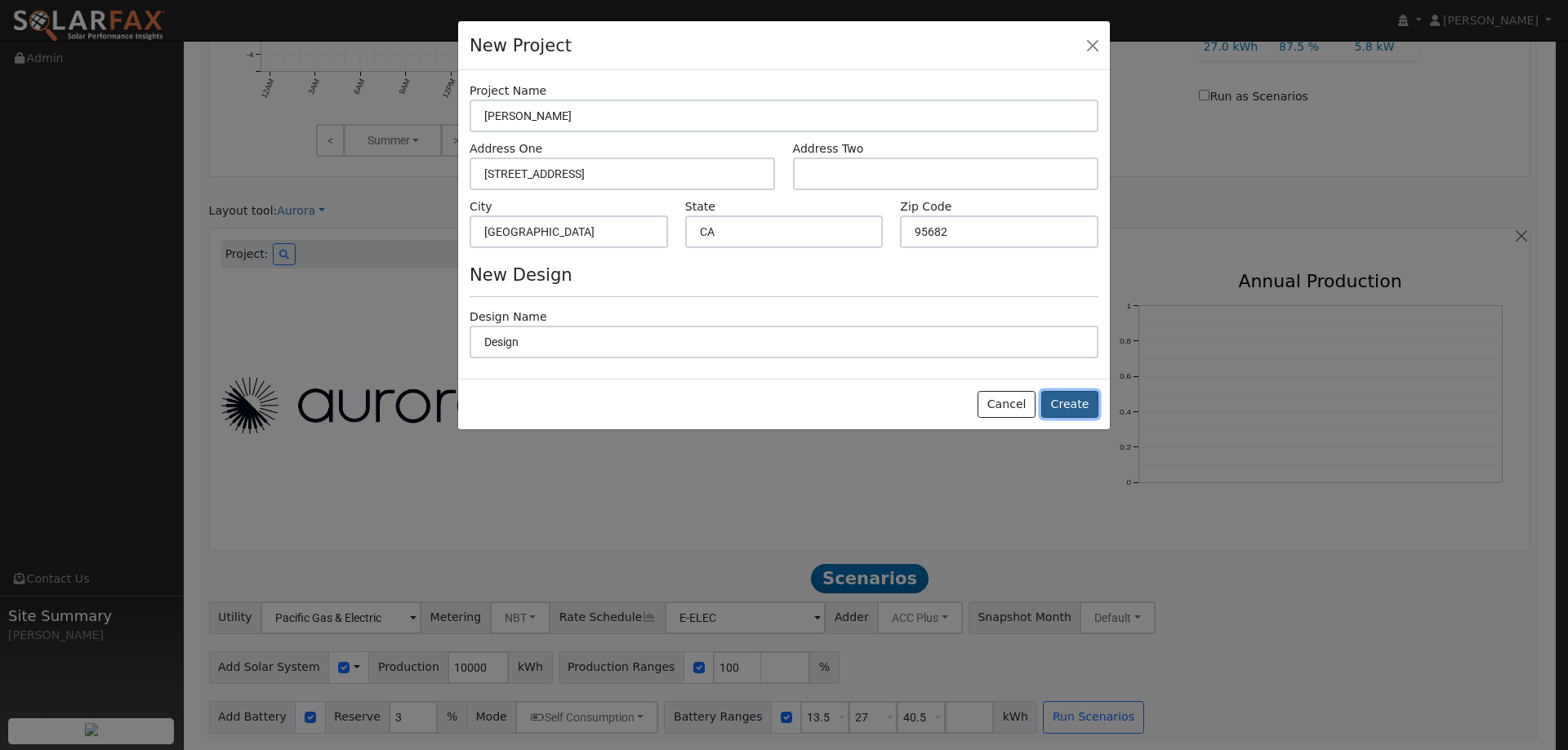
click at [1058, 402] on button "Create" at bounding box center [1070, 404] width 57 height 28
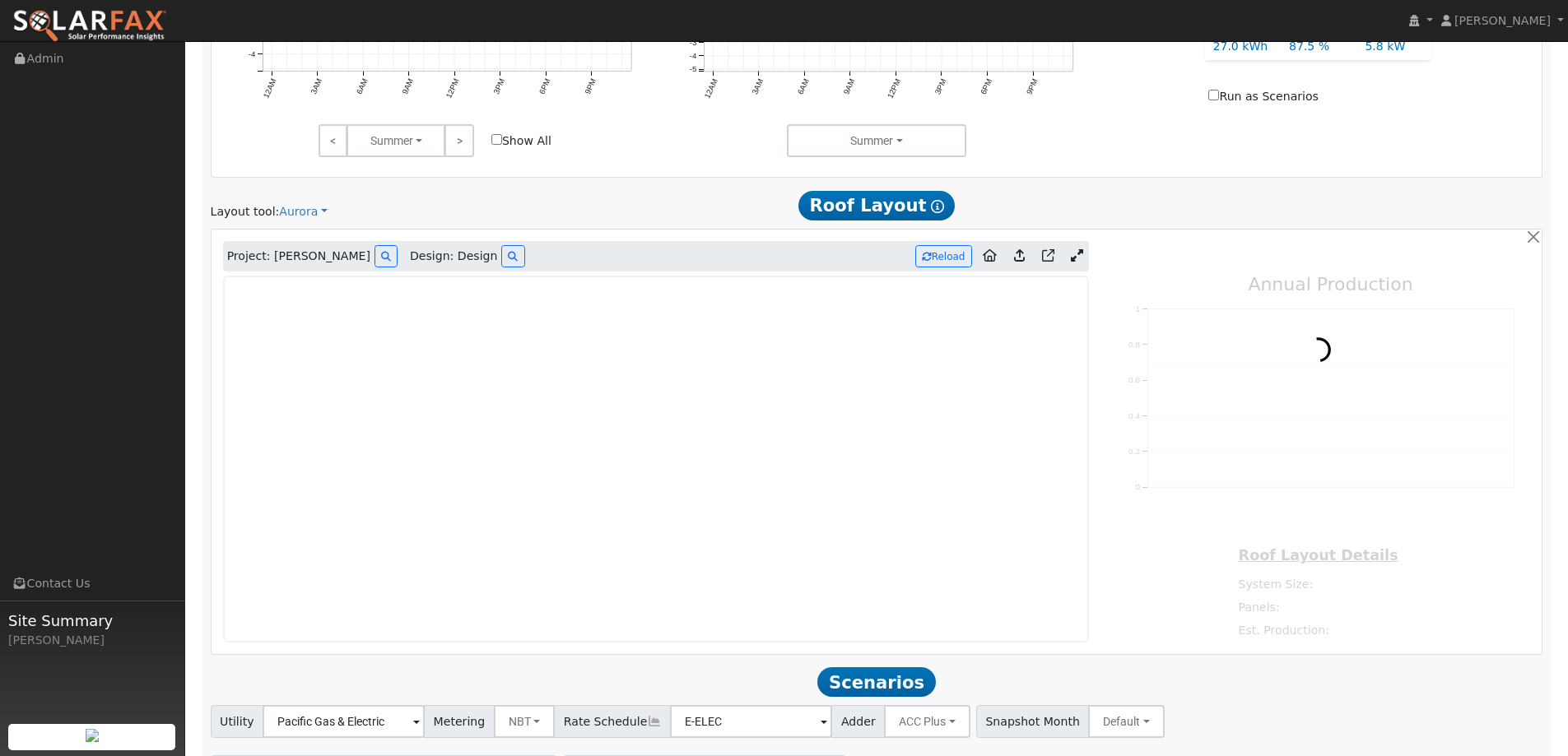
type input "0"
